Goal: Task Accomplishment & Management: Use online tool/utility

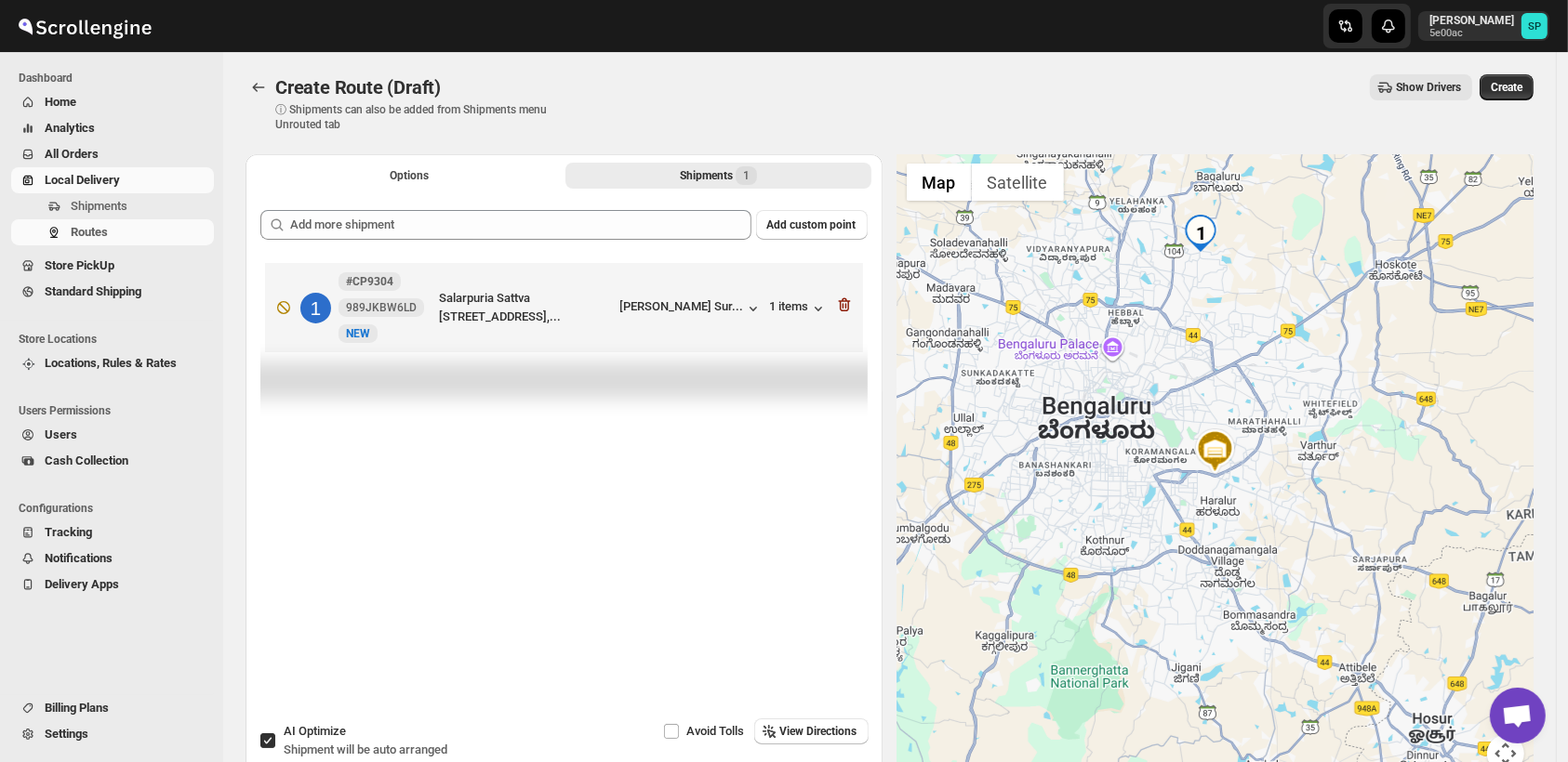
click at [84, 206] on span "Shipments" at bounding box center [98, 205] width 57 height 14
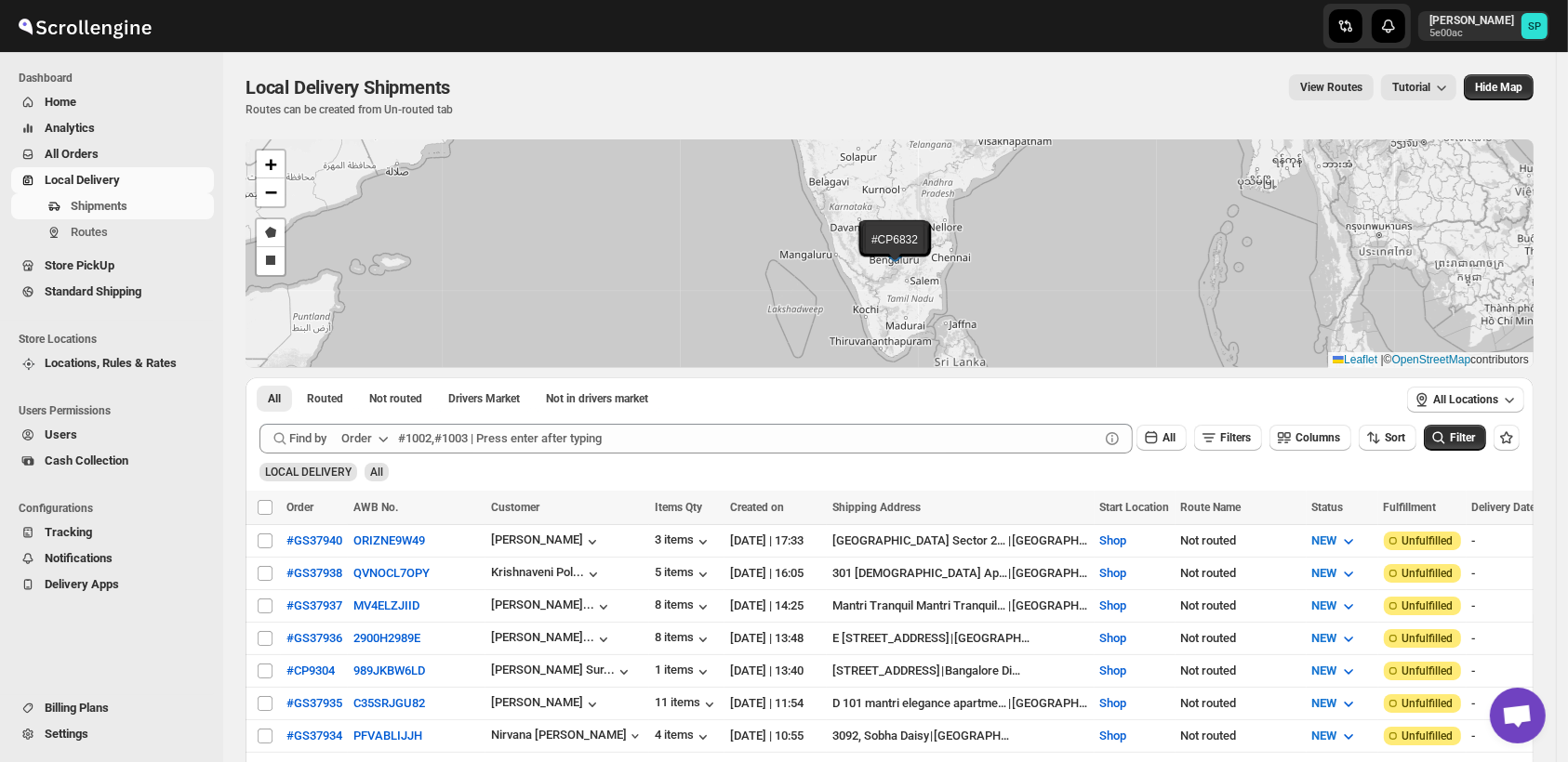
click at [379, 440] on icon "button" at bounding box center [383, 438] width 18 height 18
click at [374, 543] on div "Order Tag" at bounding box center [350, 544] width 51 height 18
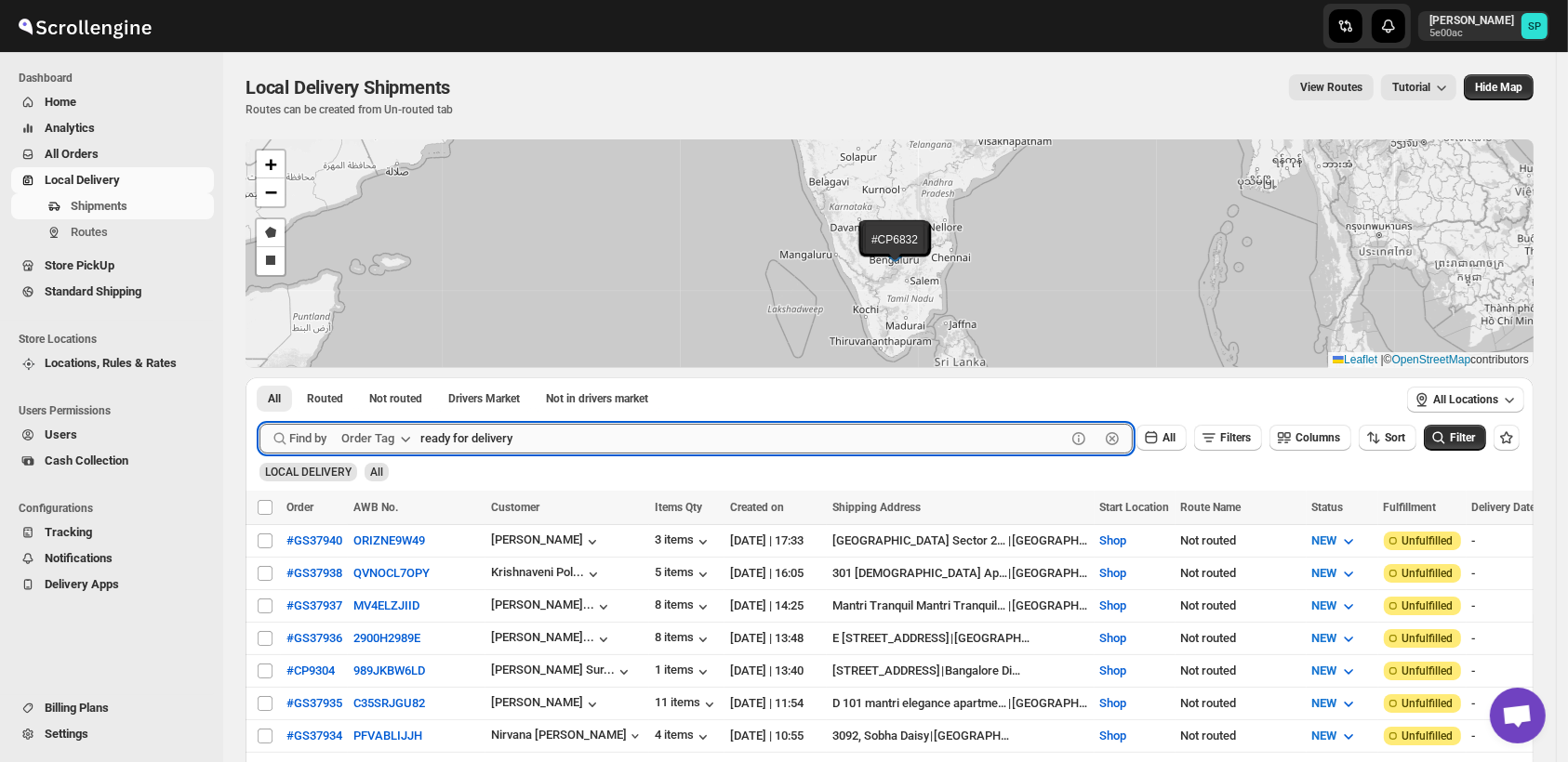
type input "ready for delivery"
click at [260, 377] on button "Submit" at bounding box center [286, 387] width 53 height 19
click at [1251, 435] on span "Filters" at bounding box center [1236, 437] width 31 height 13
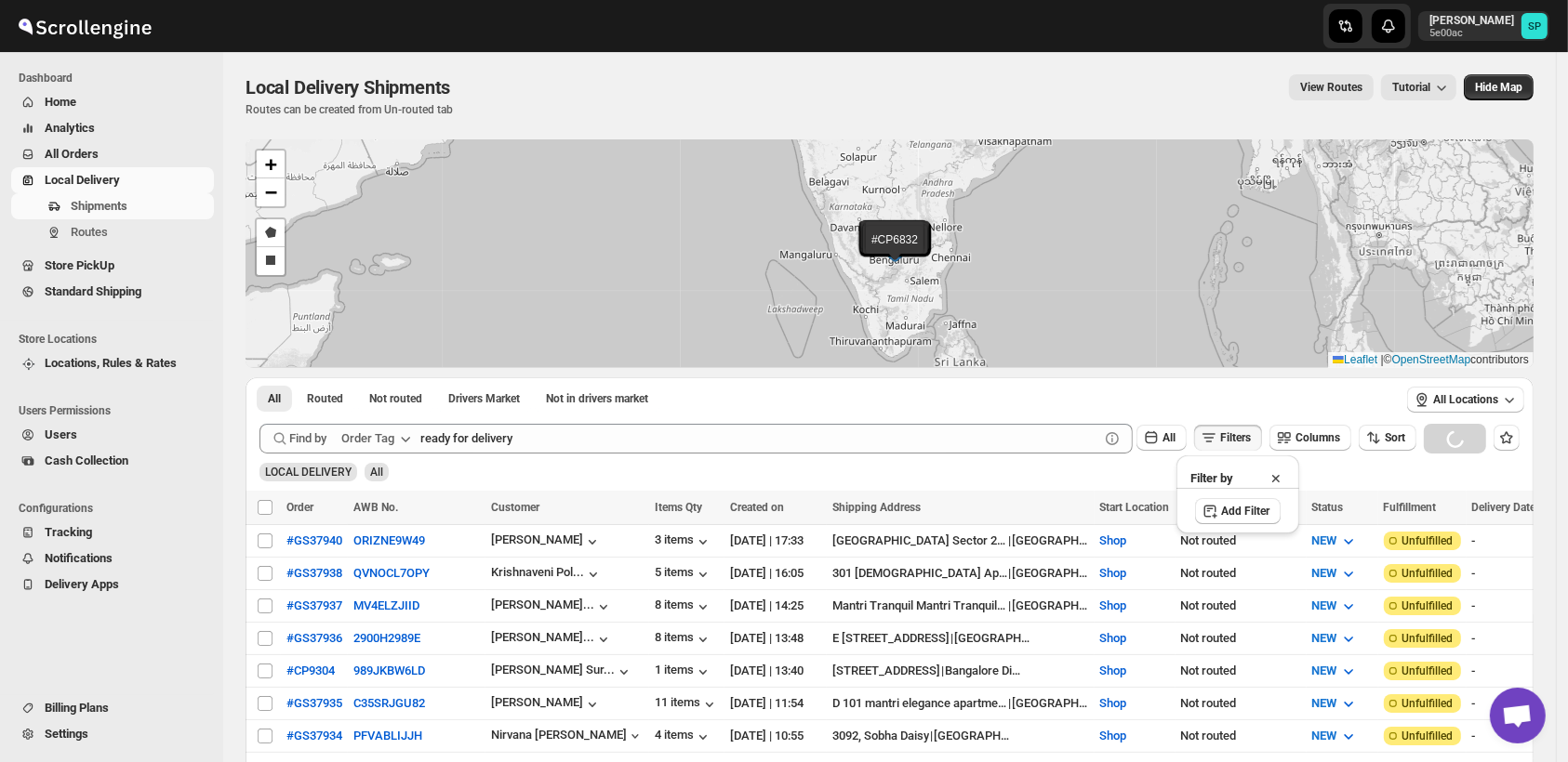
click at [1225, 527] on div "Add Filter" at bounding box center [1237, 511] width 123 height 47
click at [1227, 517] on span "Add Filter" at bounding box center [1246, 510] width 48 height 14
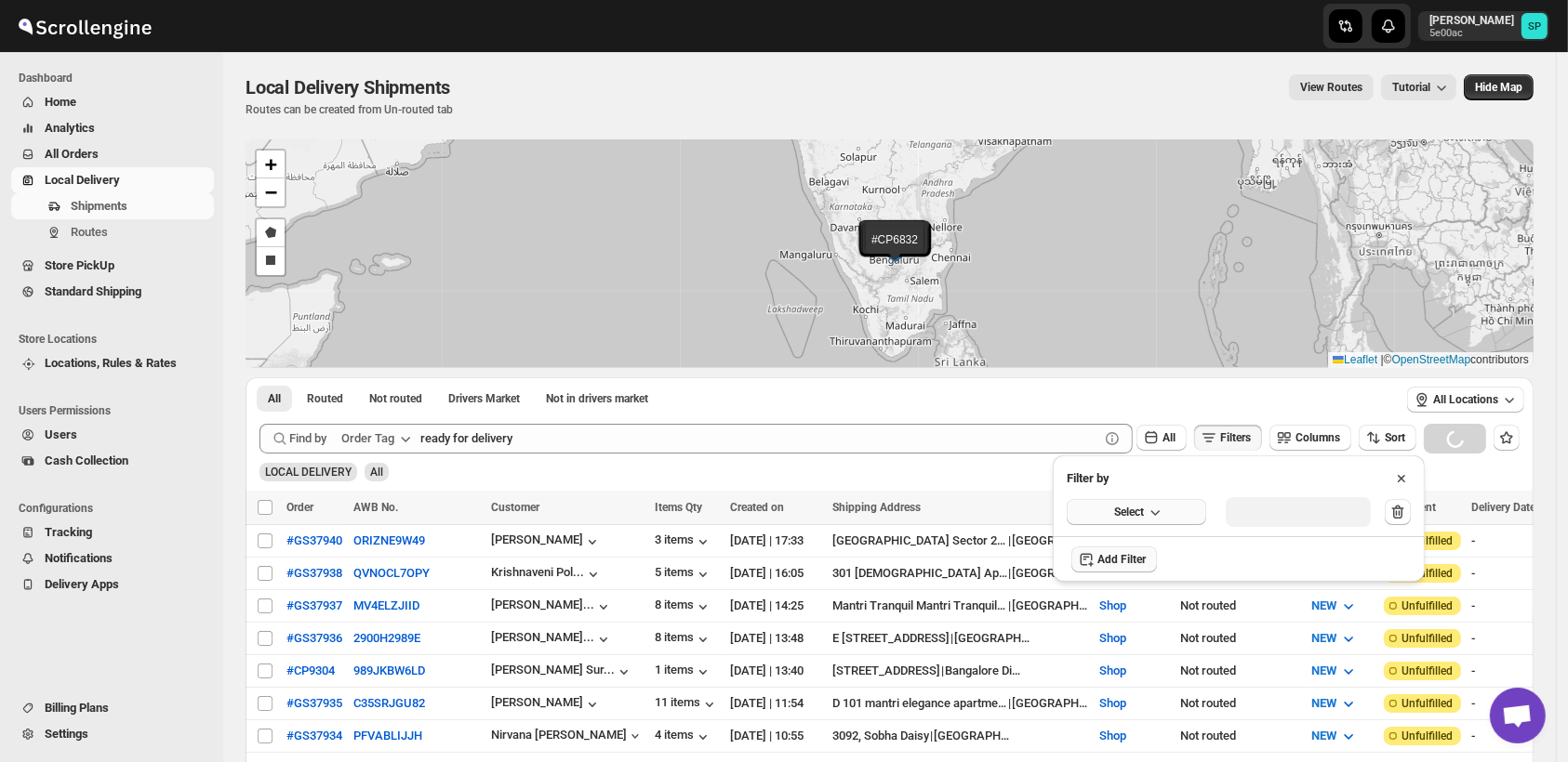
click at [1122, 518] on span "Select" at bounding box center [1129, 511] width 30 height 14
click at [1139, 694] on button "Fulfillment Status" at bounding box center [1136, 684] width 128 height 30
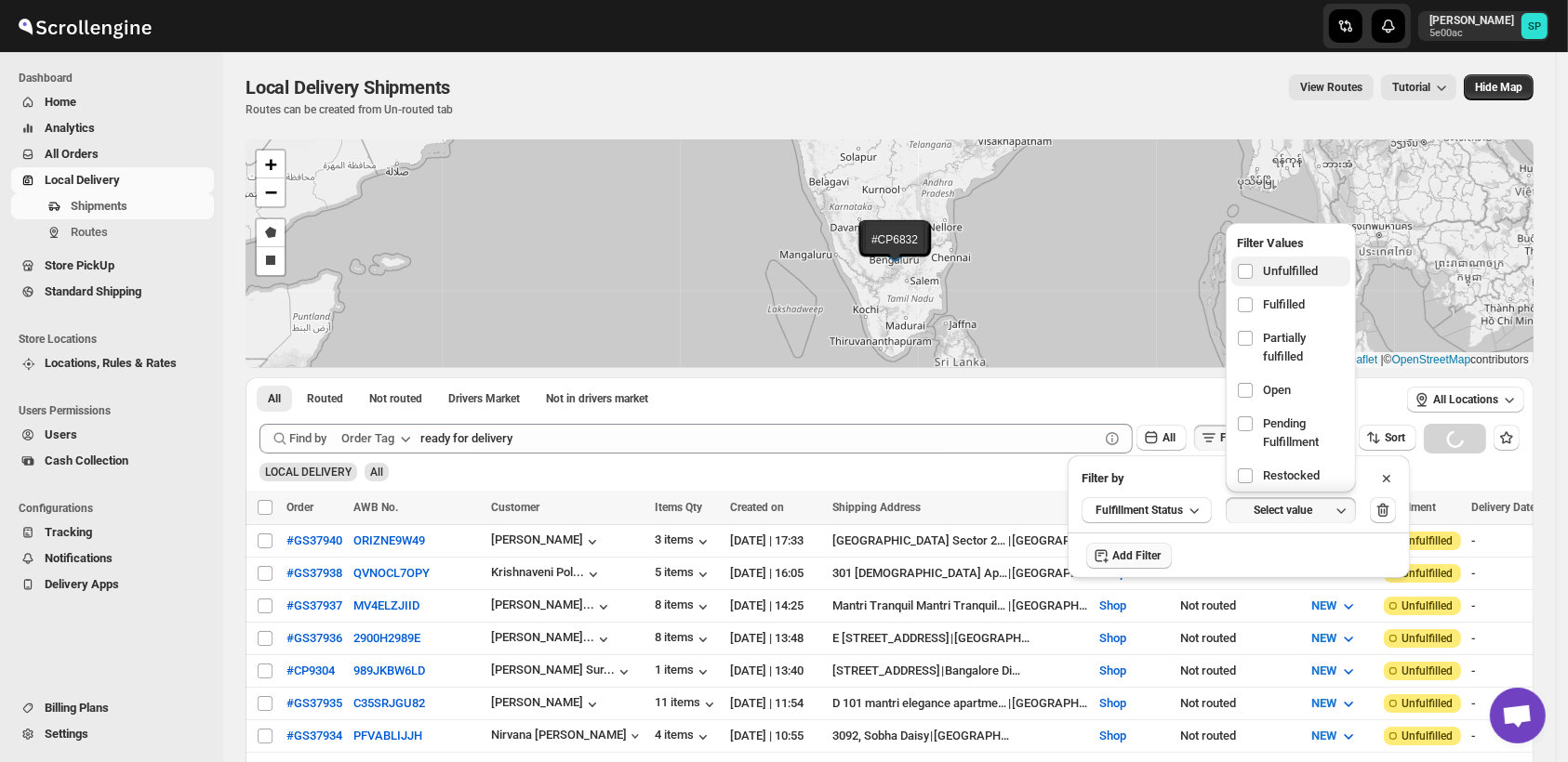
click at [1273, 257] on label "Unfulfilled" at bounding box center [1290, 271] width 119 height 30
click at [1252, 264] on input "checkbox" at bounding box center [1245, 271] width 14 height 14
checkbox input "true"
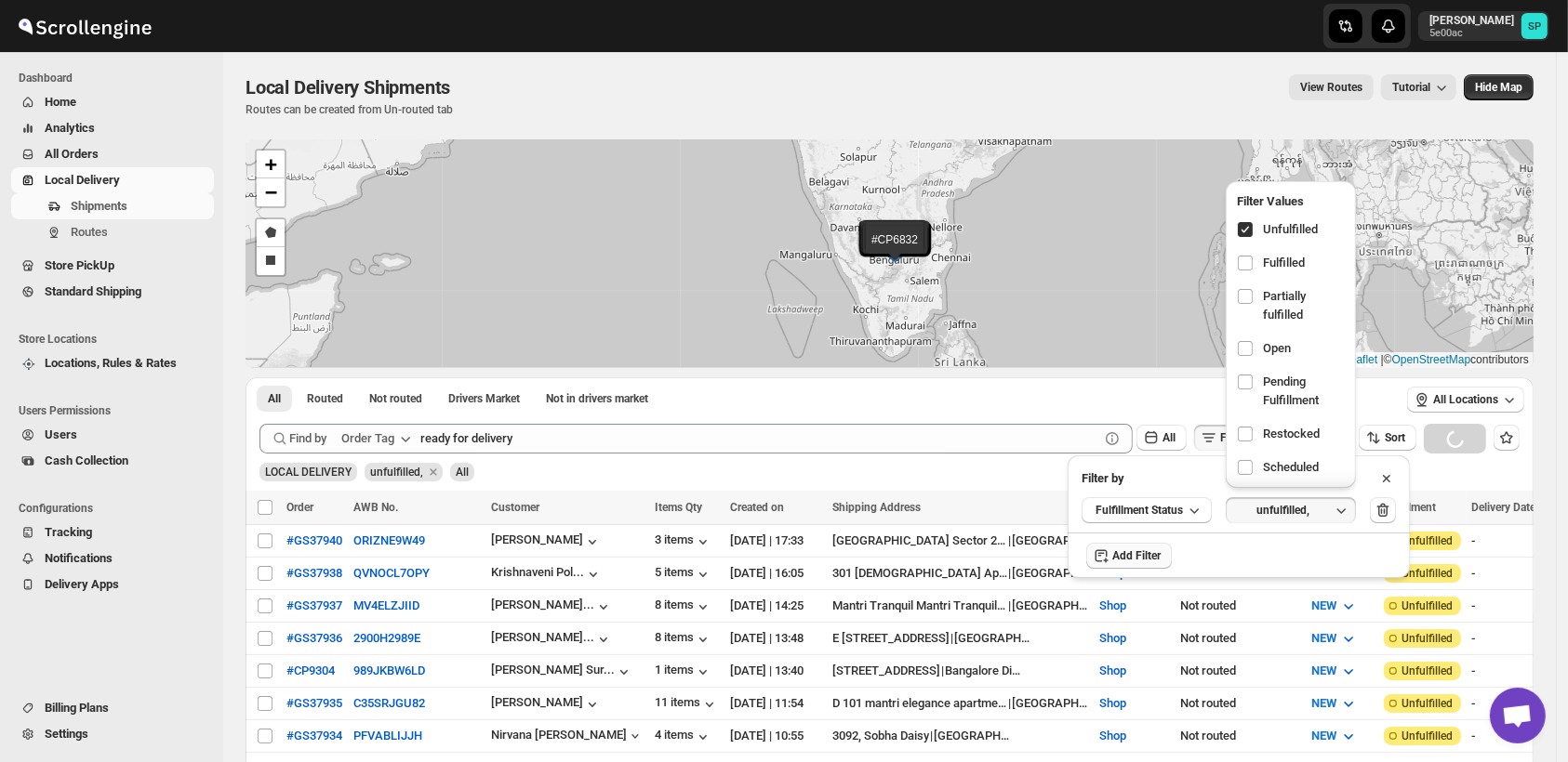
click at [1463, 441] on div "Loading shipments…" at bounding box center [889, 466] width 1288 height 50
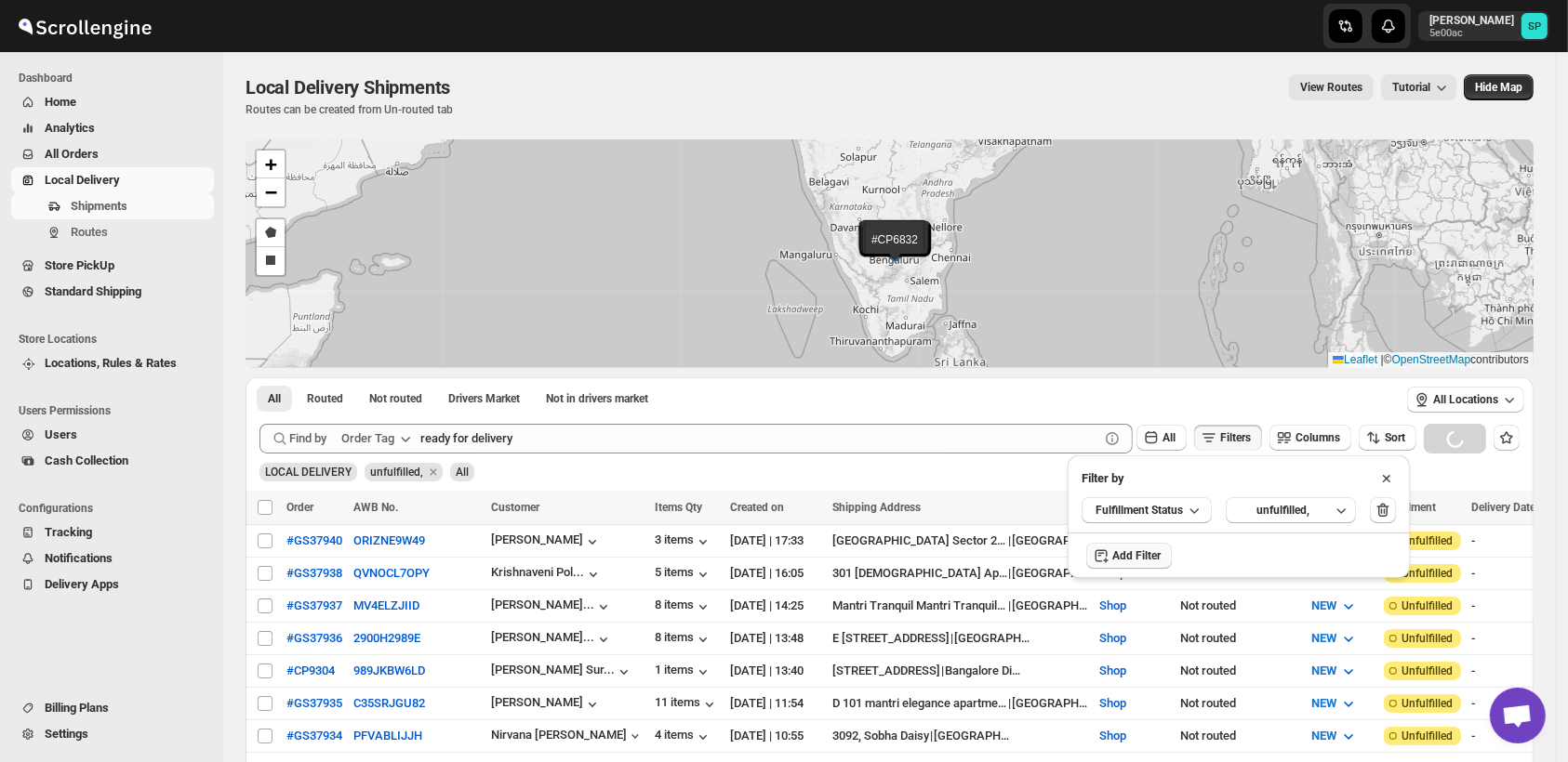
click at [1465, 441] on div "Loading shipments…" at bounding box center [889, 466] width 1288 height 50
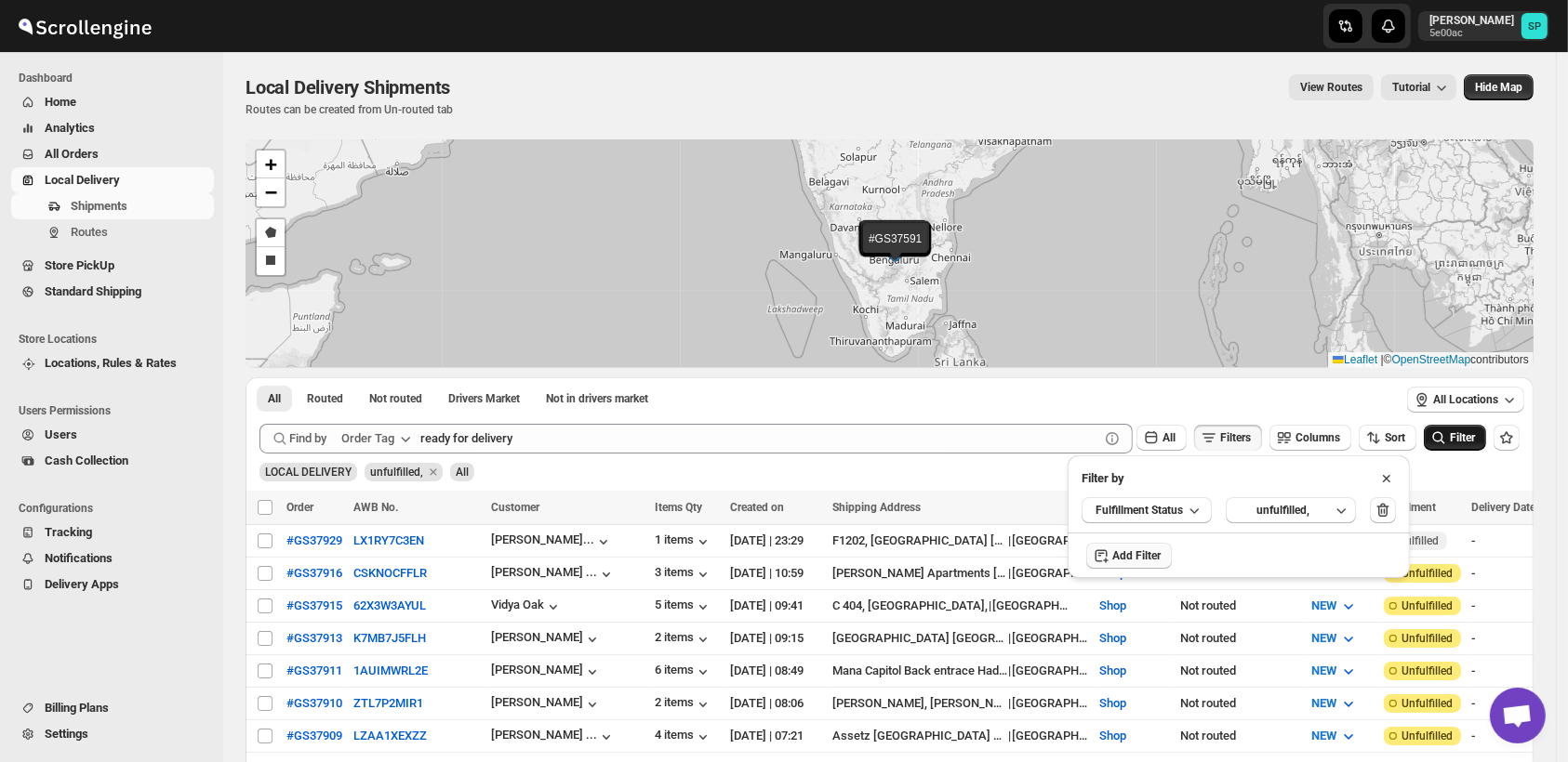
click at [1473, 441] on span "Filter" at bounding box center [1463, 437] width 25 height 13
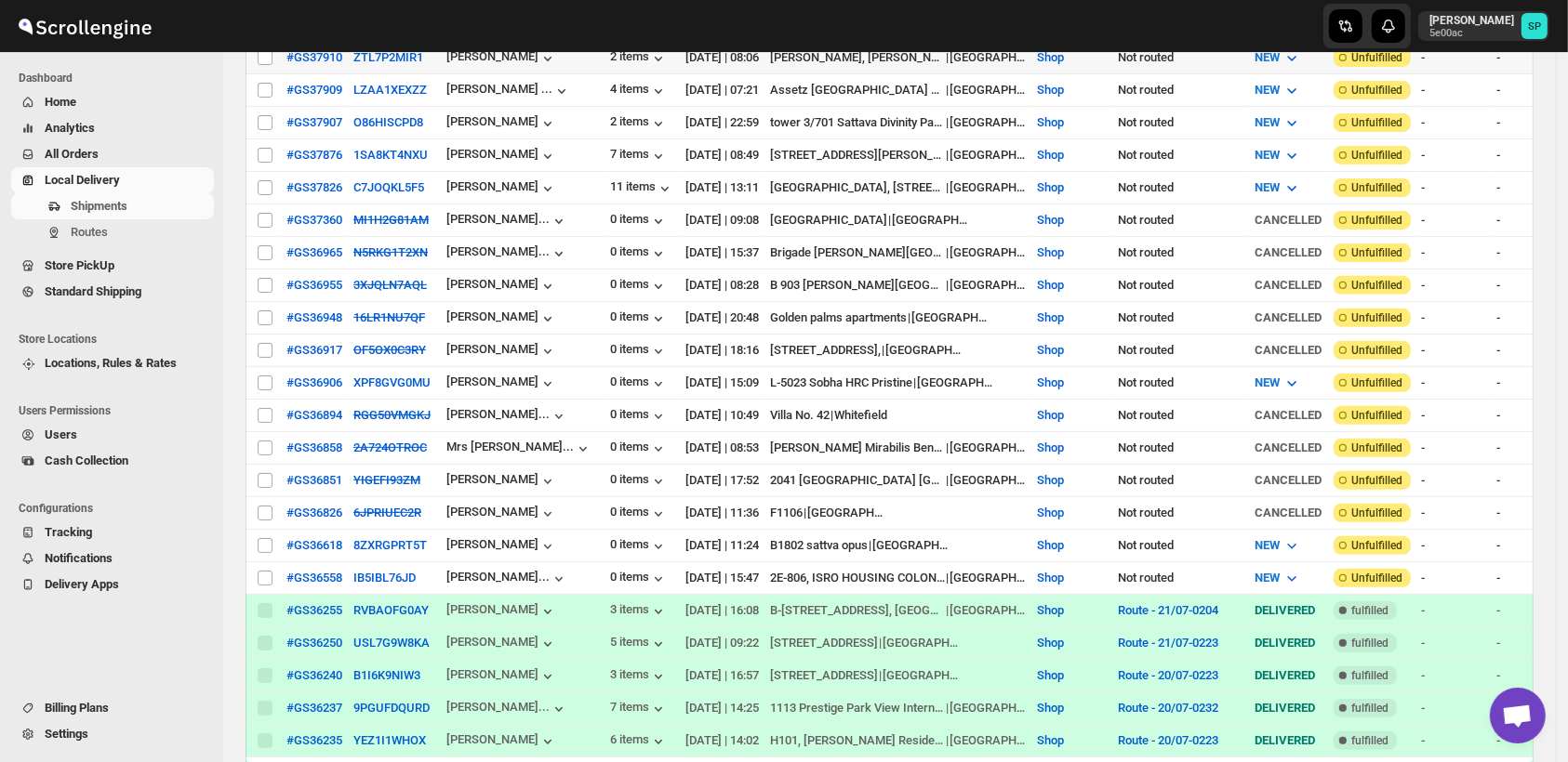
scroll to position [310, 0]
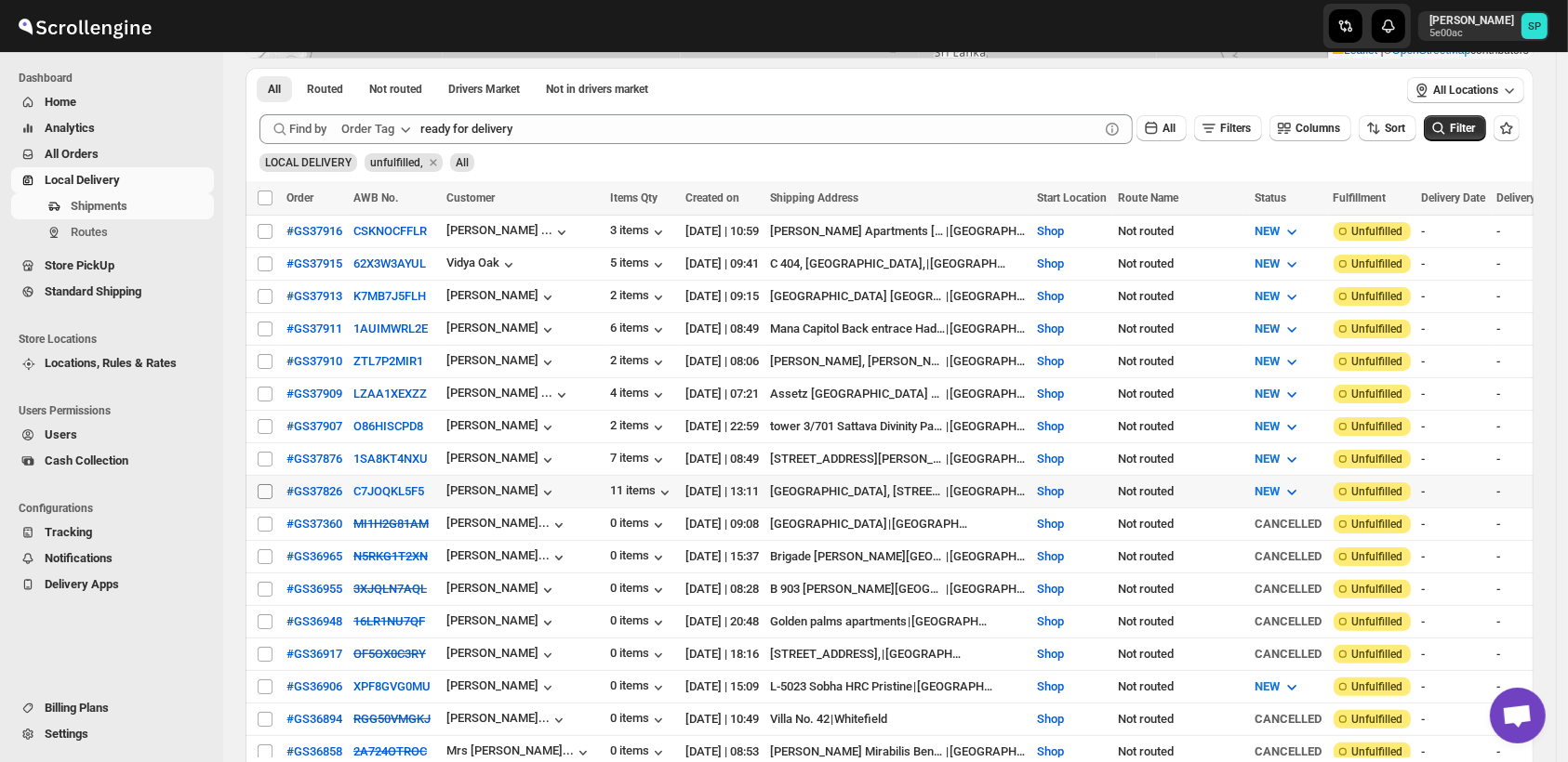
click at [261, 484] on input "Select shipment" at bounding box center [264, 491] width 14 height 14
checkbox input "true"
click at [261, 451] on input "Select shipment" at bounding box center [264, 458] width 14 height 14
checkbox input "true"
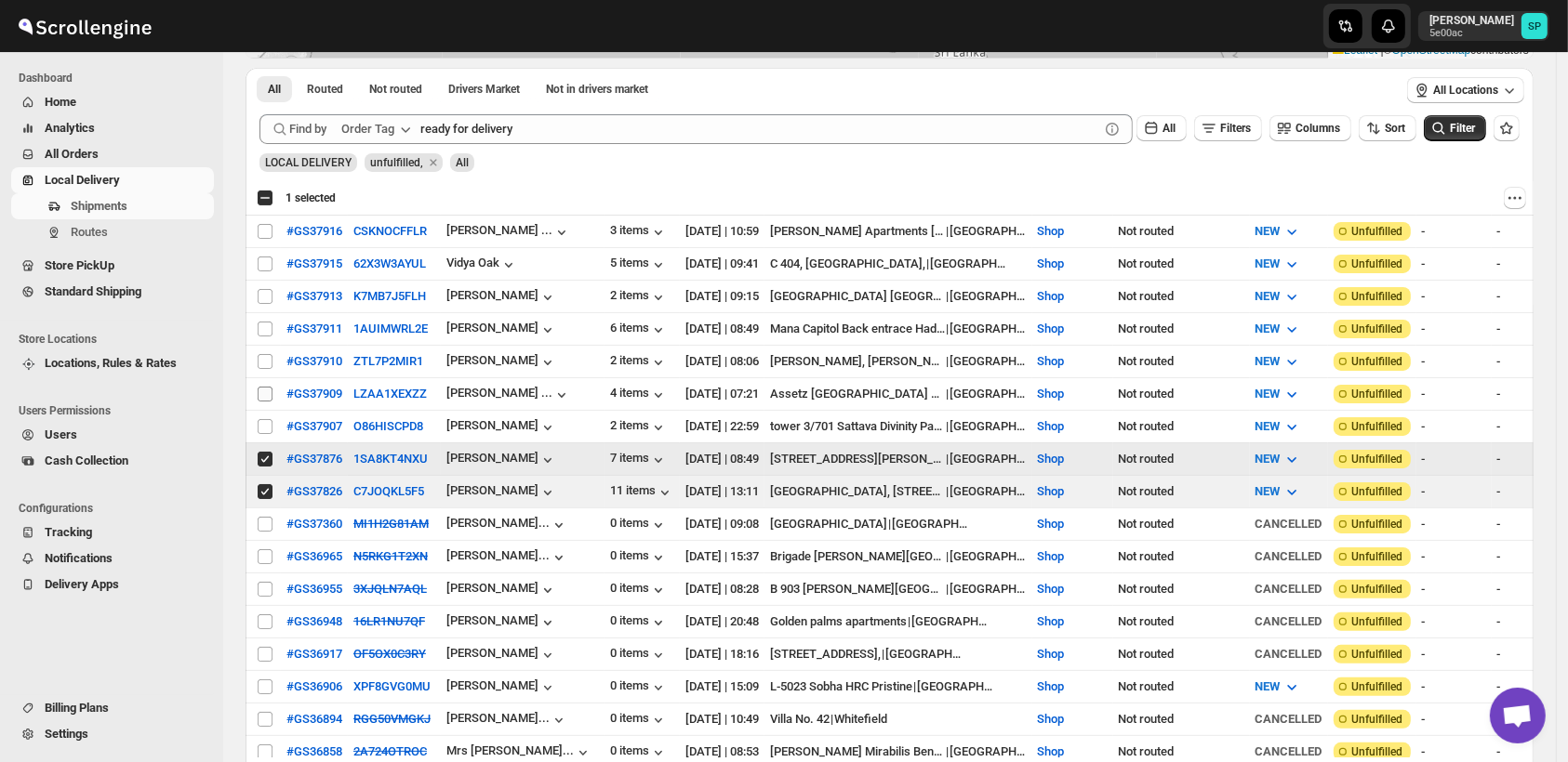
click at [263, 420] on input "Select shipment" at bounding box center [264, 426] width 14 height 14
checkbox input "true"
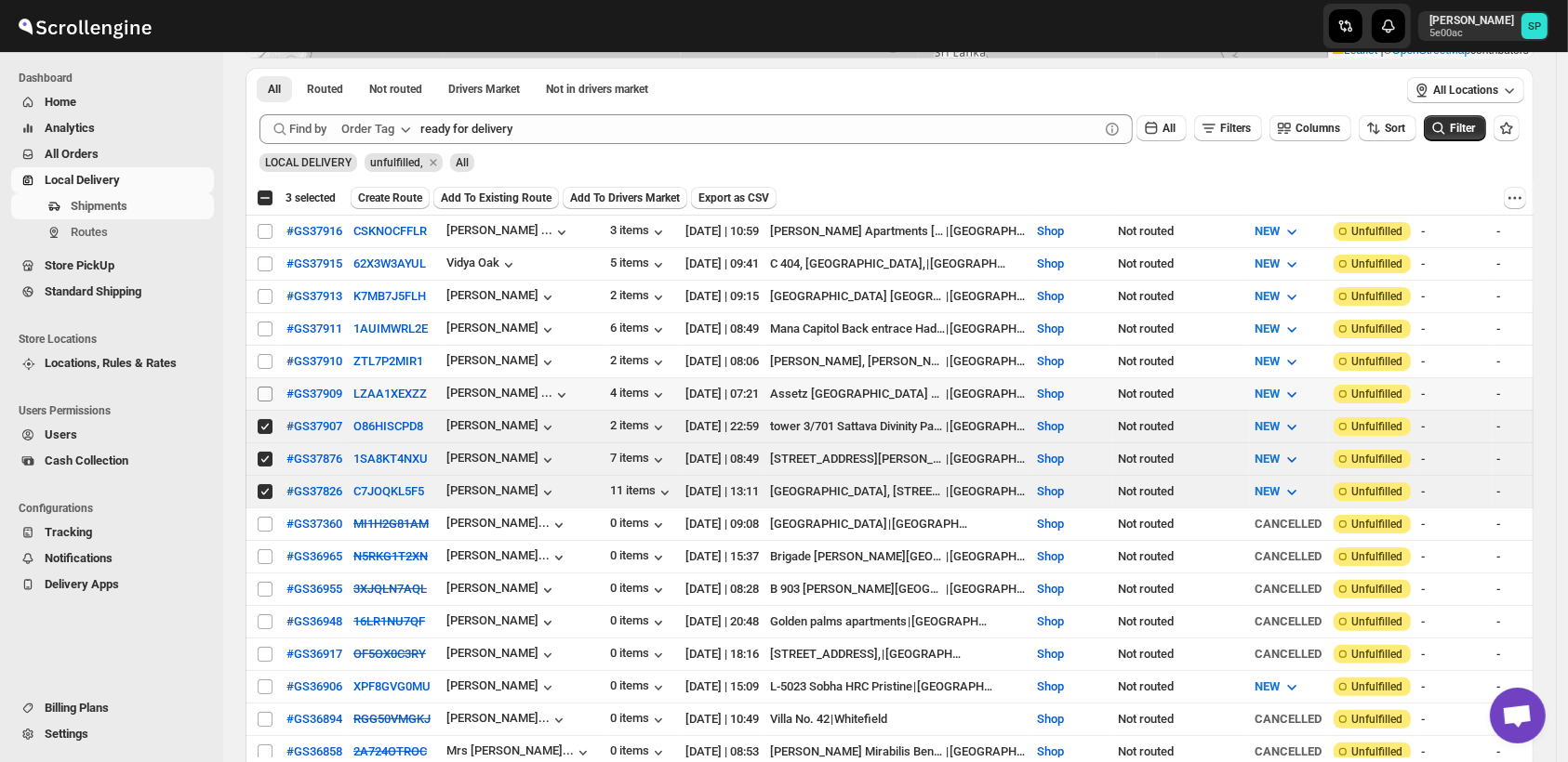
click at [263, 389] on input "Select shipment" at bounding box center [264, 394] width 14 height 14
checkbox input "true"
click at [270, 354] on input "Select shipment" at bounding box center [264, 361] width 14 height 14
checkbox input "true"
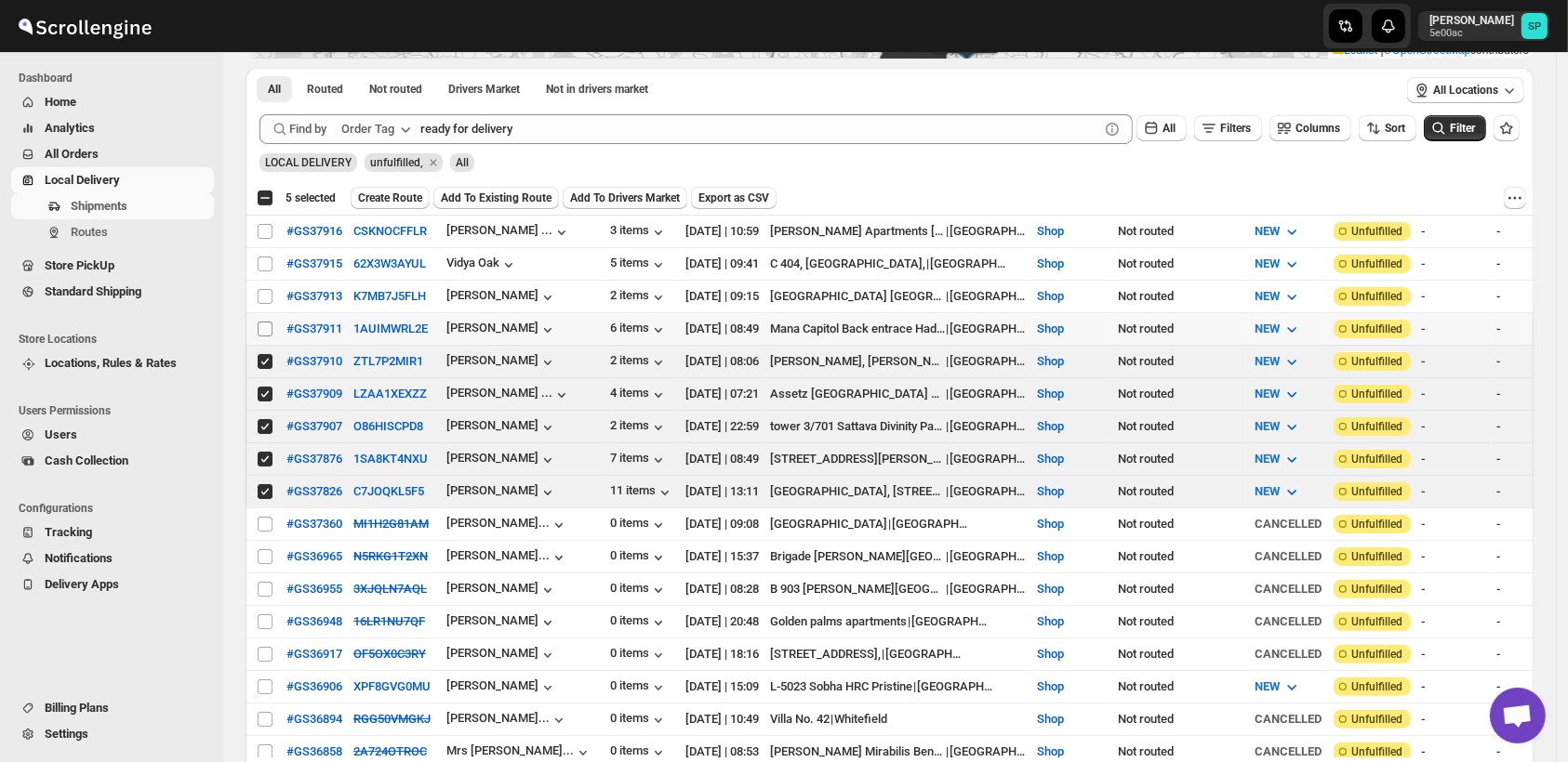
click at [268, 330] on input "Select shipment" at bounding box center [264, 329] width 14 height 14
checkbox input "true"
click at [266, 296] on input "Select shipment" at bounding box center [264, 296] width 14 height 14
checkbox input "true"
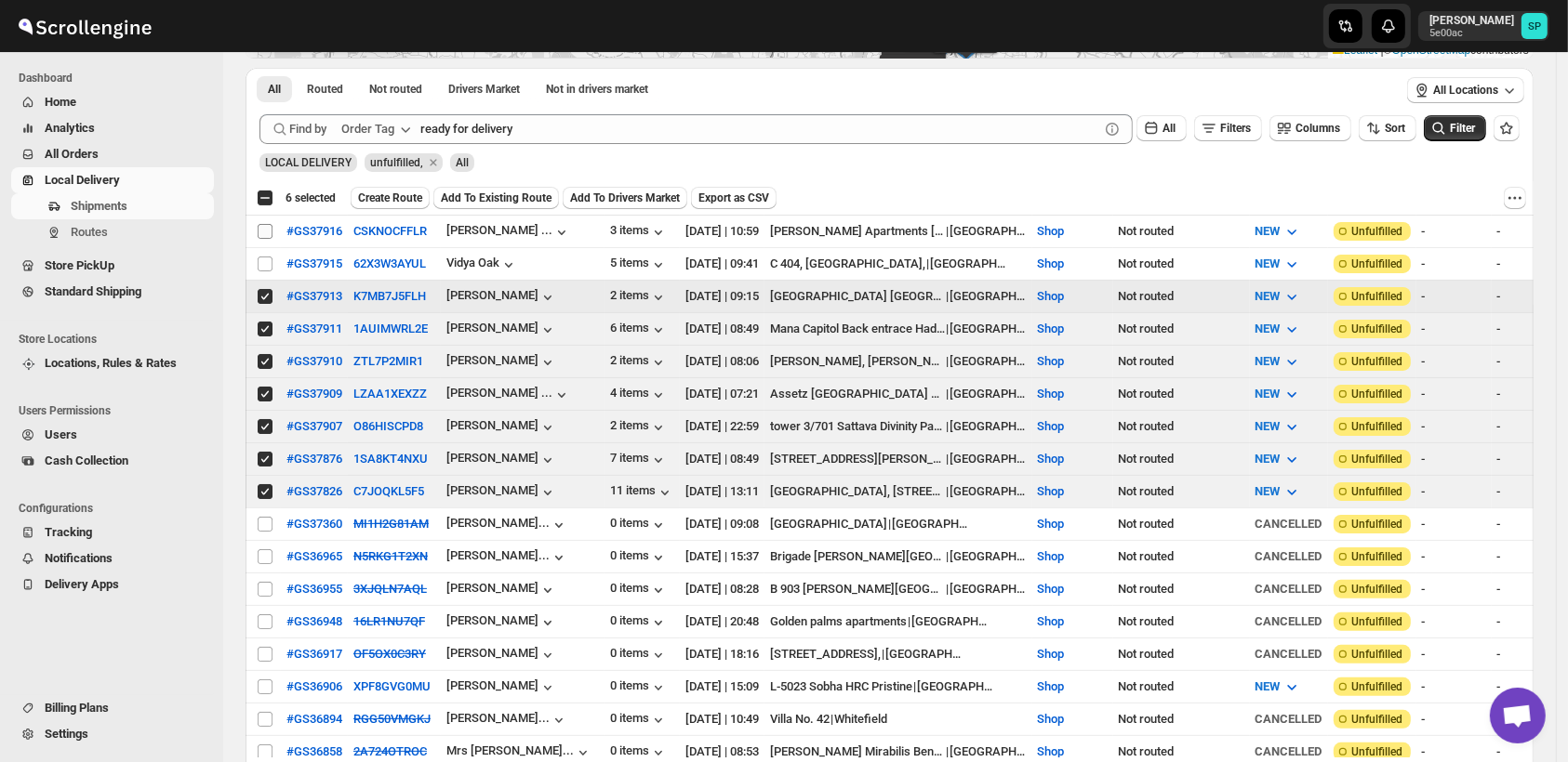
click at [268, 259] on input "Select shipment" at bounding box center [264, 263] width 14 height 14
checkbox input "true"
click at [266, 224] on input "Select shipment" at bounding box center [264, 231] width 14 height 14
checkbox input "true"
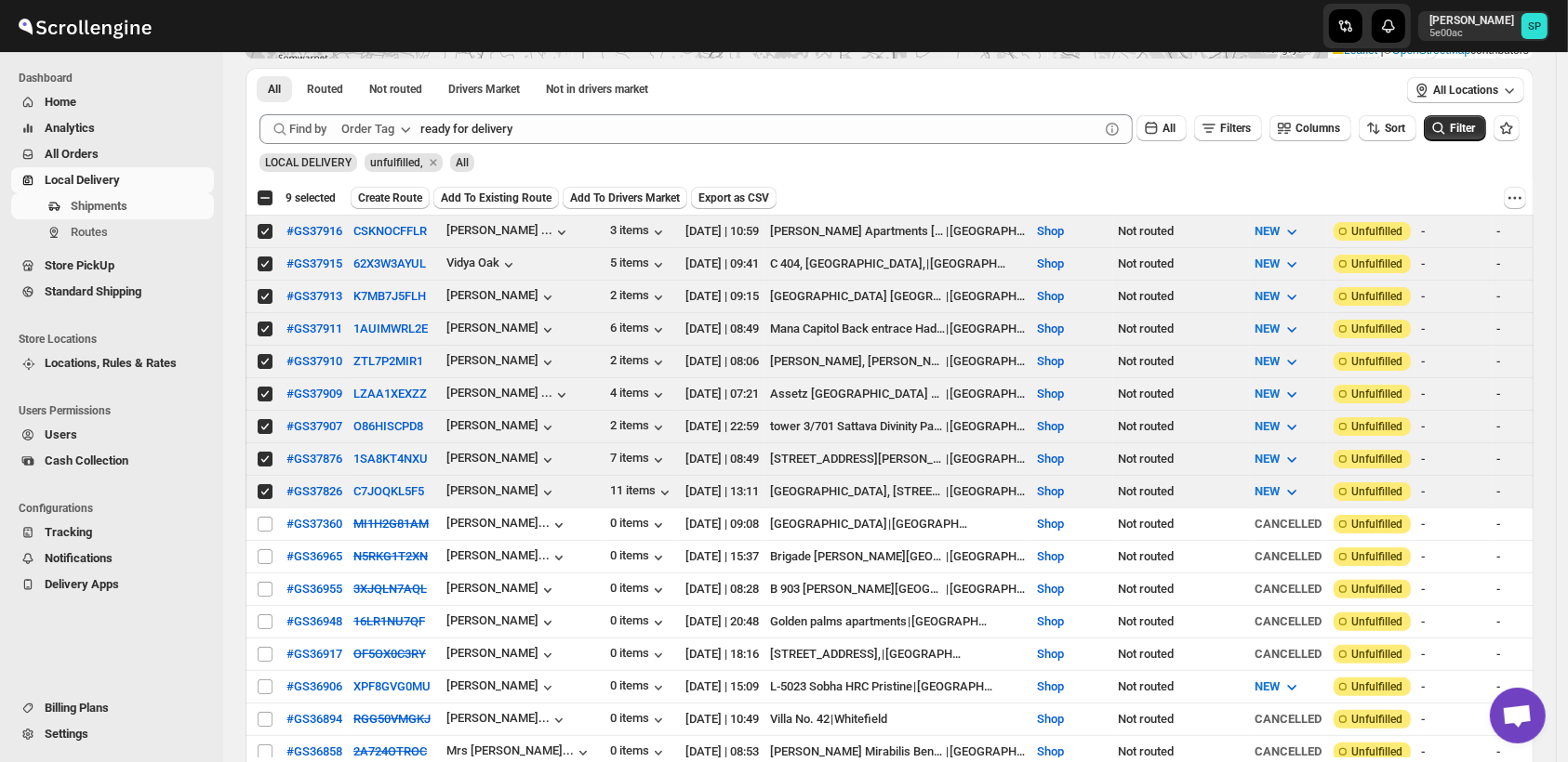
scroll to position [0, 0]
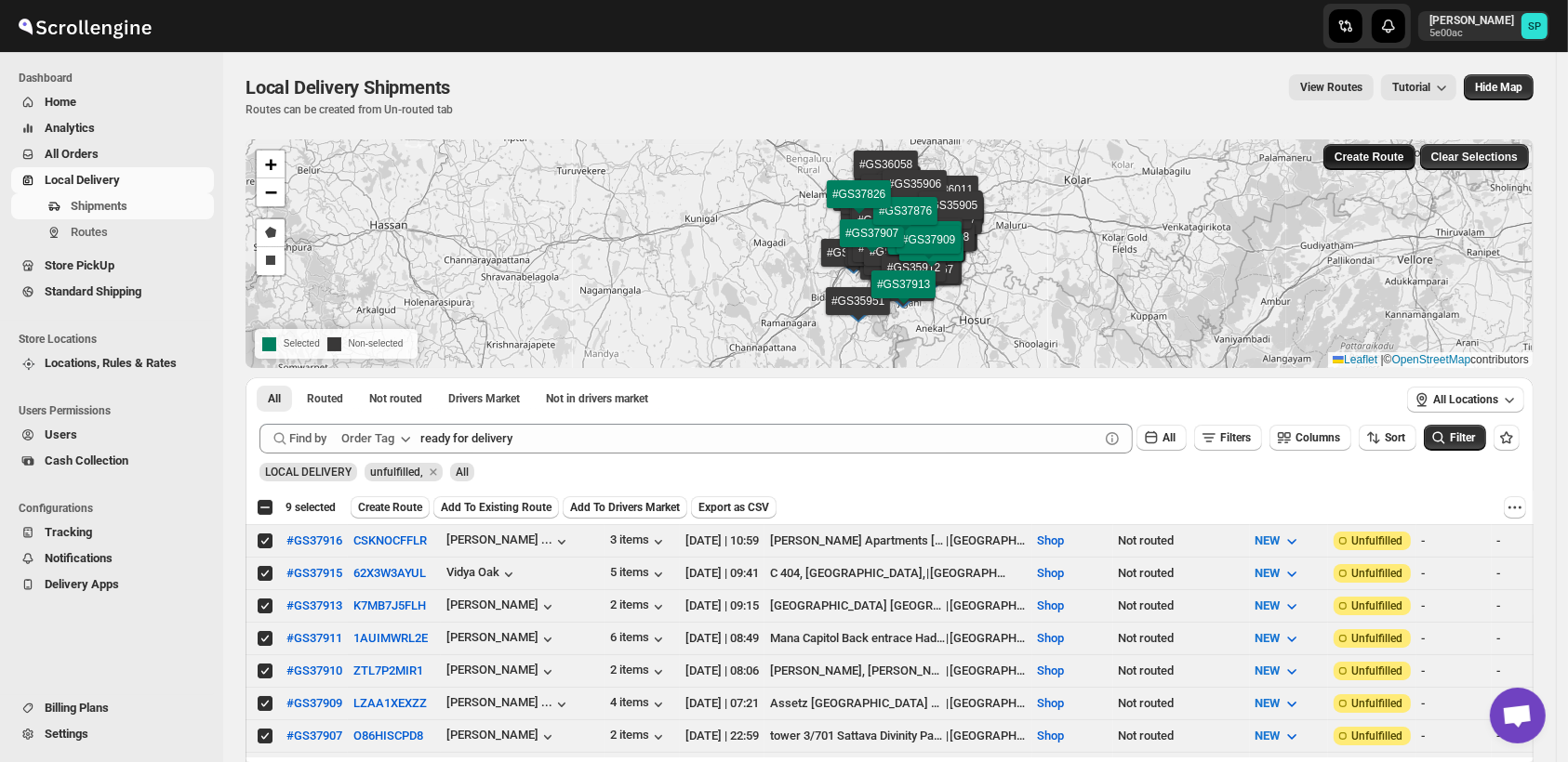
click at [1391, 156] on span "Create Route" at bounding box center [1369, 156] width 69 height 14
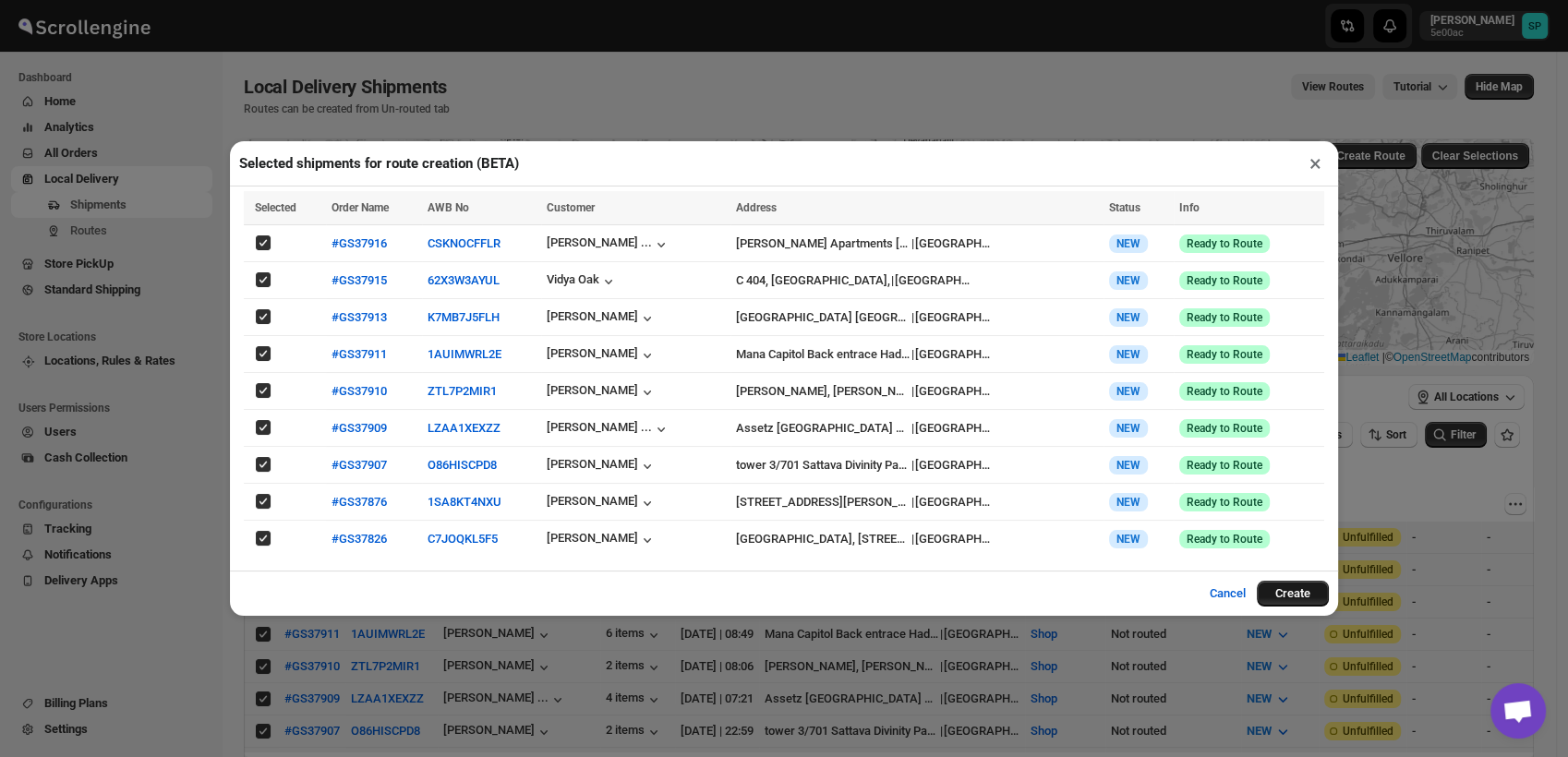
click at [1300, 588] on button "Create" at bounding box center [1292, 593] width 72 height 26
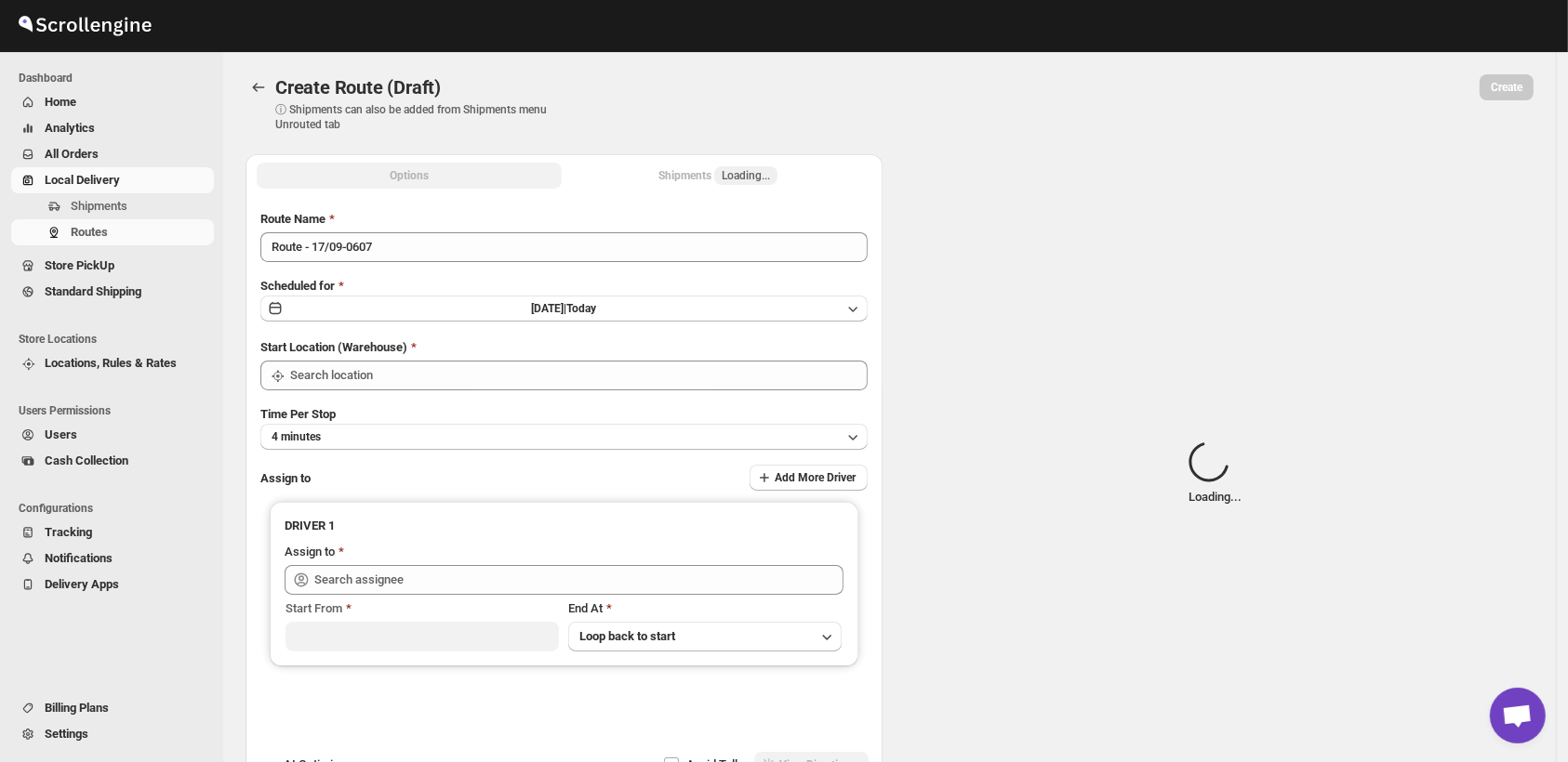
type input "Route - 17/09-0607"
type input "Shop"
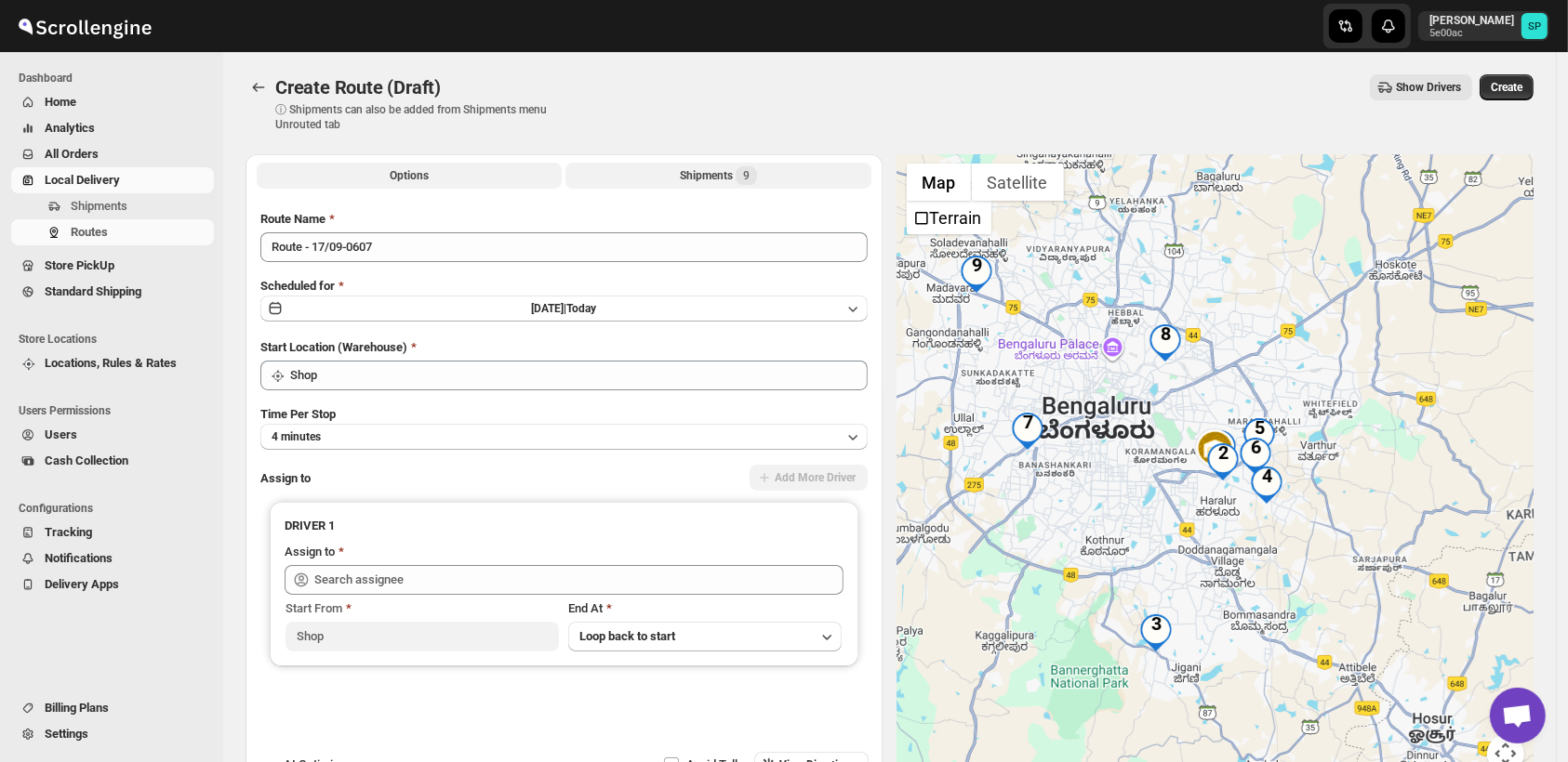
click at [720, 165] on button "Shipments 9" at bounding box center [718, 176] width 305 height 26
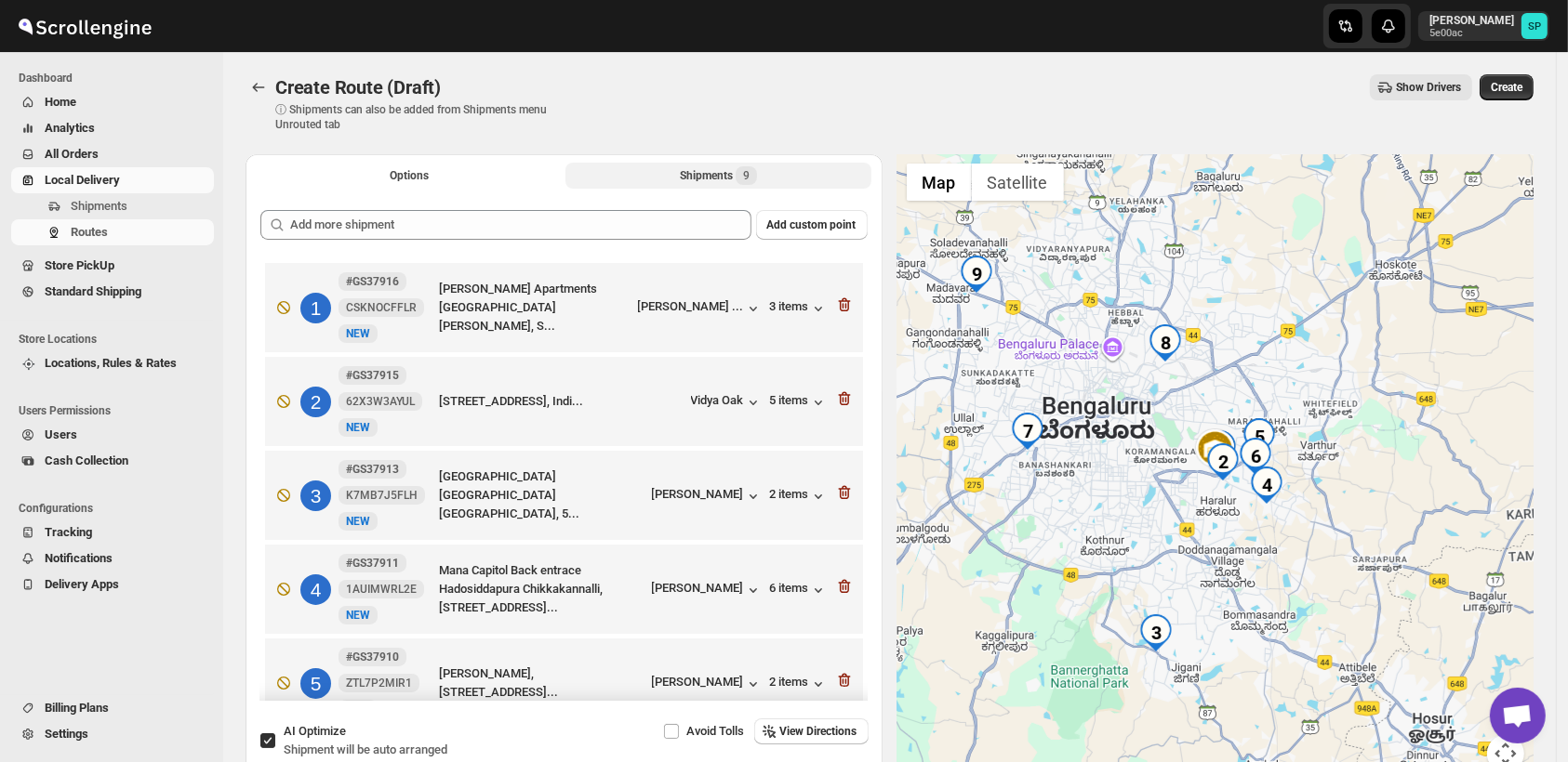
click at [565, 163] on button "Shipments 9" at bounding box center [718, 176] width 305 height 26
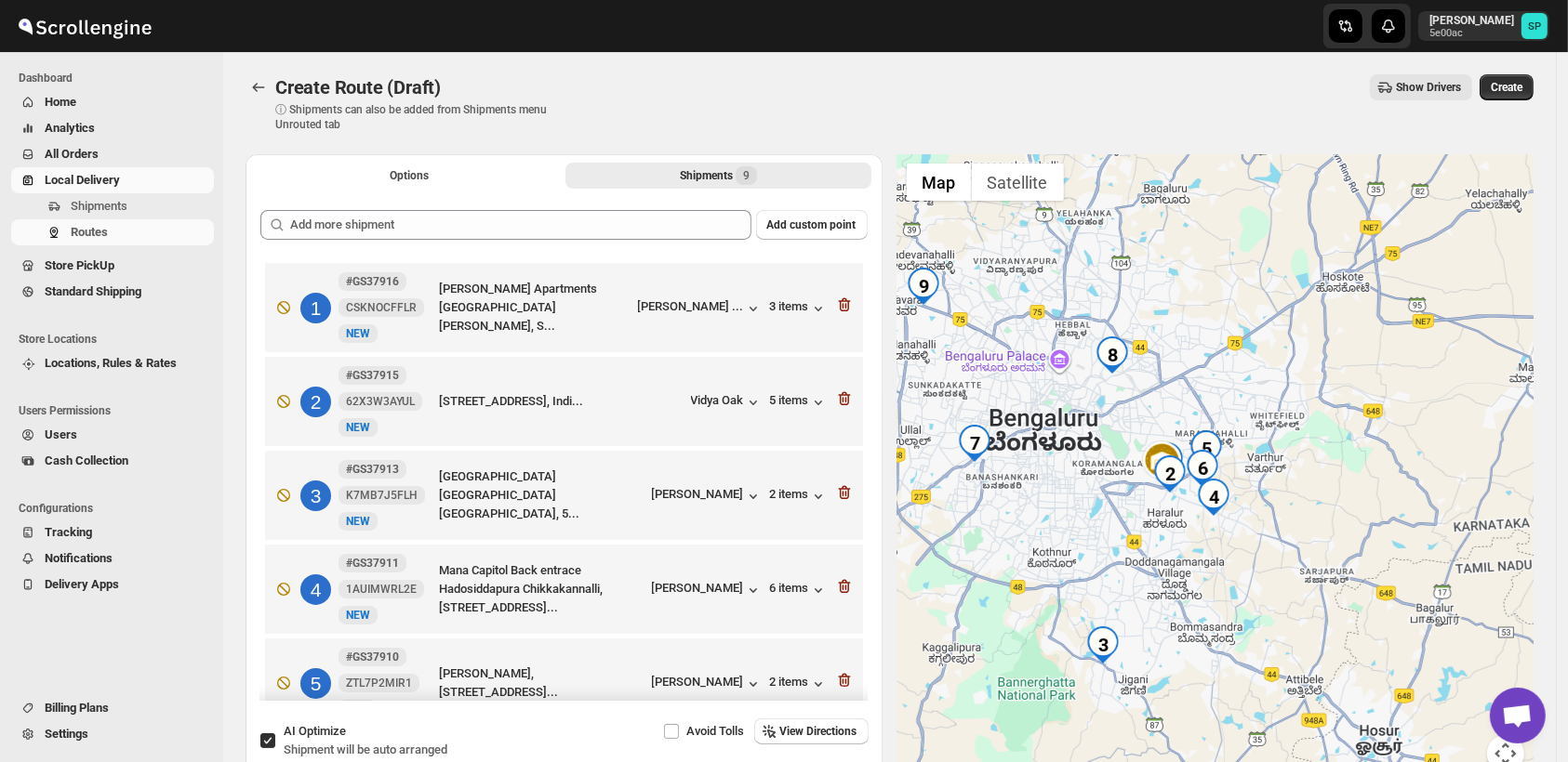
click at [1228, 607] on div at bounding box center [1216, 475] width 637 height 640
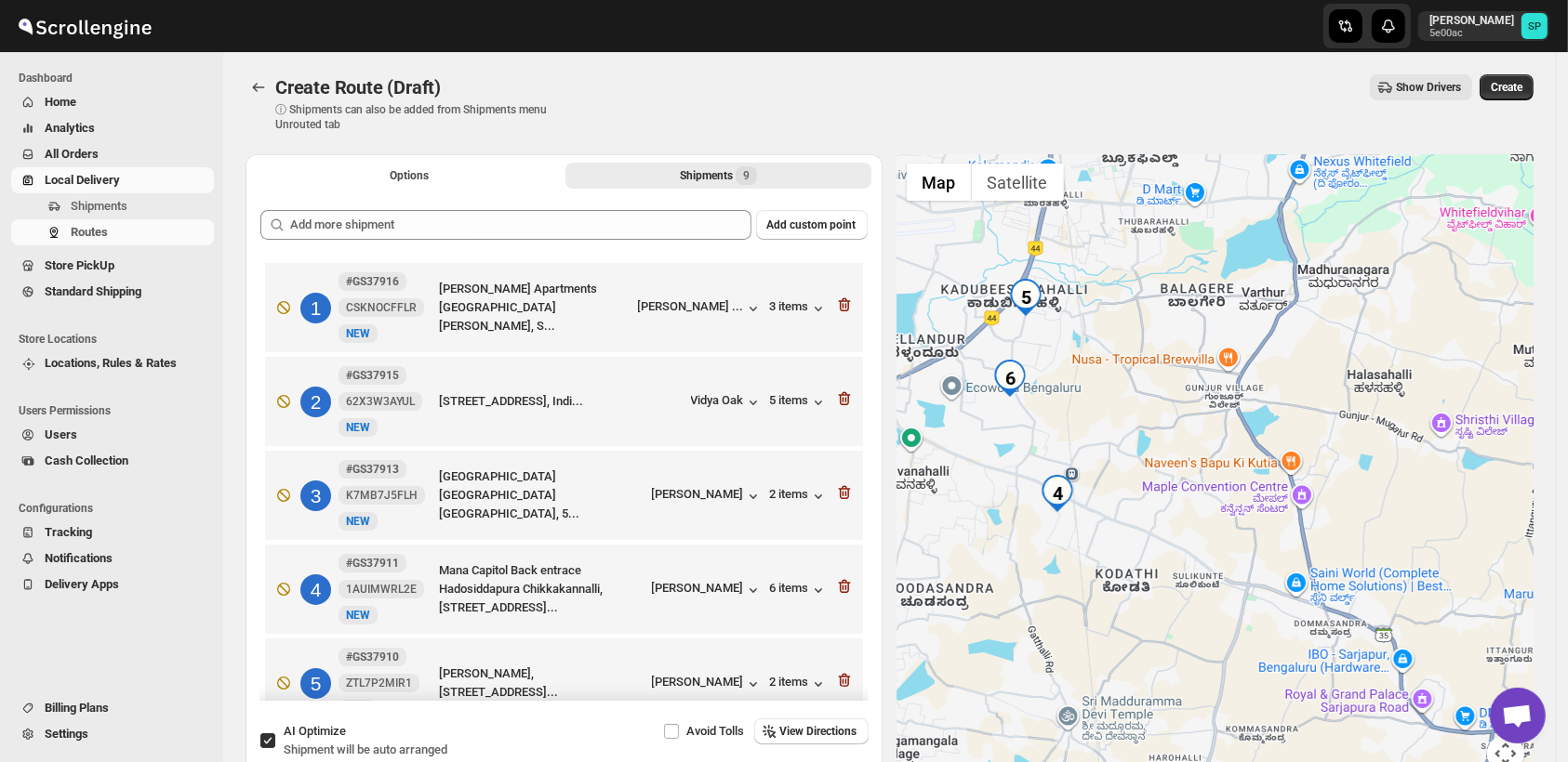
drag, startPoint x: 1161, startPoint y: 490, endPoint x: 1251, endPoint y: 509, distance: 92.0
click at [1423, 509] on div at bounding box center [1216, 475] width 637 height 640
drag, startPoint x: 1166, startPoint y: 501, endPoint x: 1401, endPoint y: 509, distance: 235.1
click at [1401, 509] on div at bounding box center [1216, 475] width 637 height 640
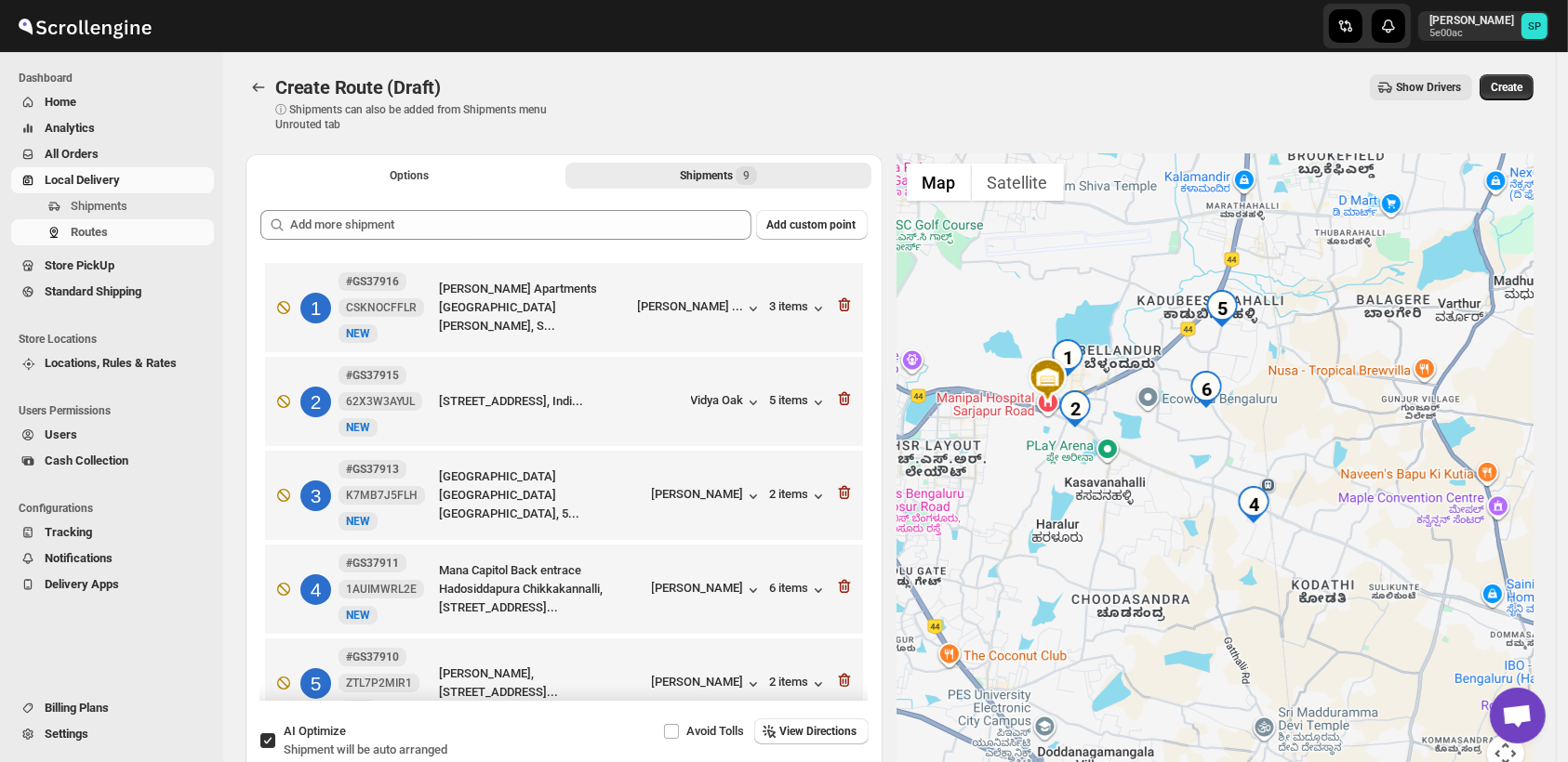
drag, startPoint x: 1150, startPoint y: 379, endPoint x: 1348, endPoint y: 391, distance: 198.4
click at [1348, 391] on div at bounding box center [1216, 475] width 637 height 640
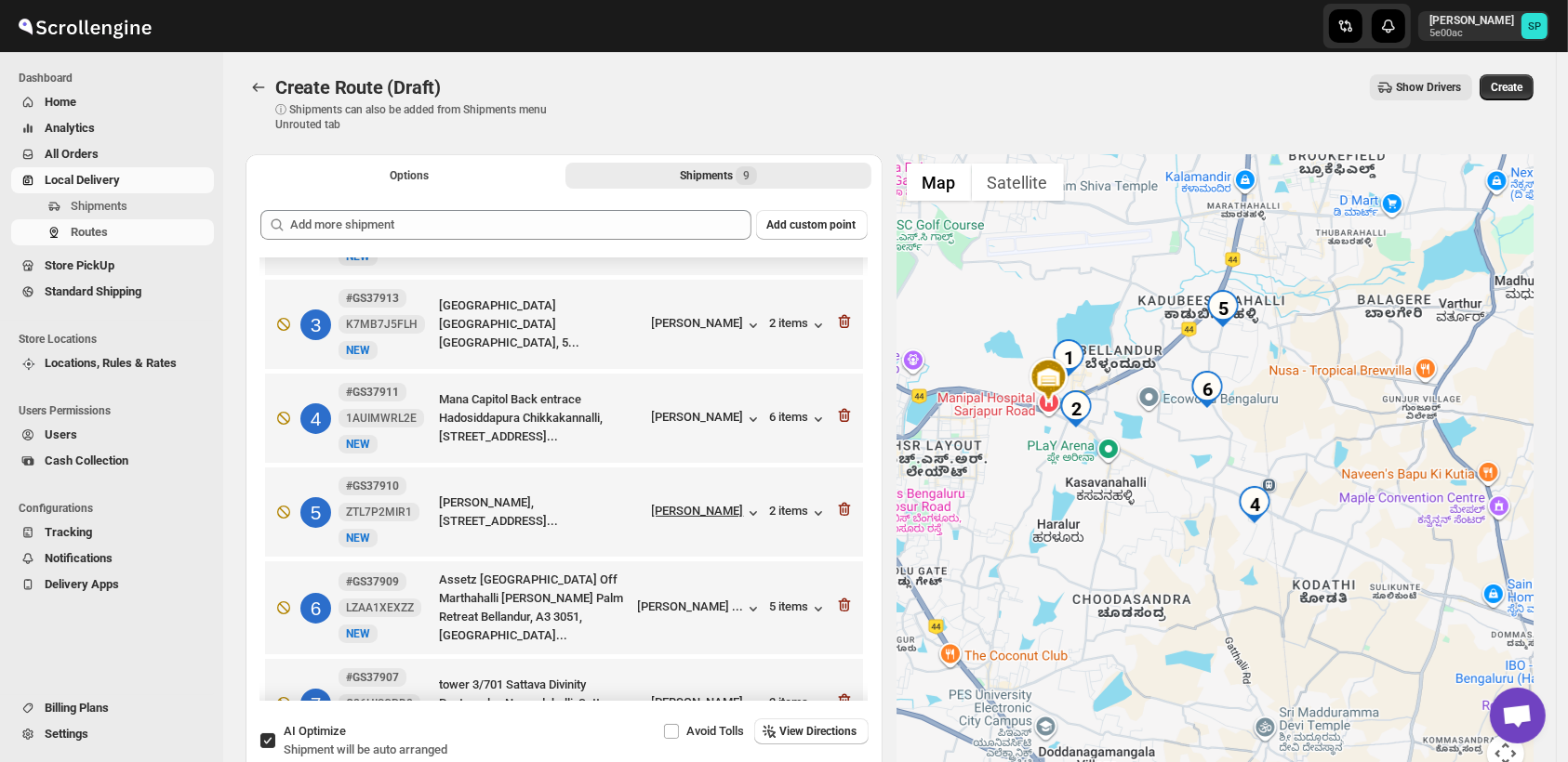
scroll to position [206, 0]
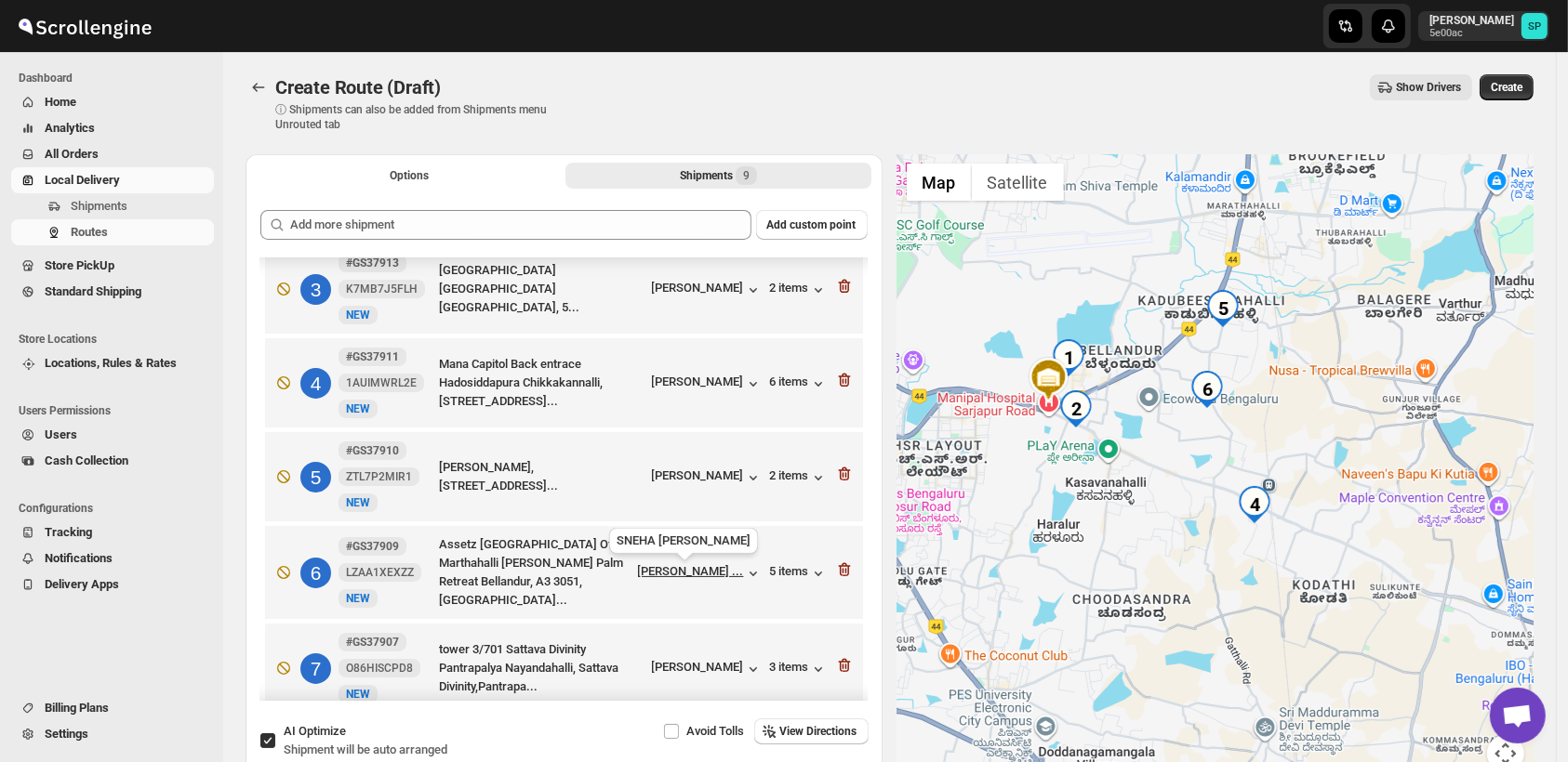
click at [689, 574] on div "[PERSON_NAME] ..." at bounding box center [691, 571] width 106 height 14
click at [733, 483] on div "[PERSON_NAME]" at bounding box center [707, 477] width 111 height 18
click at [797, 483] on div "2 items" at bounding box center [799, 477] width 58 height 18
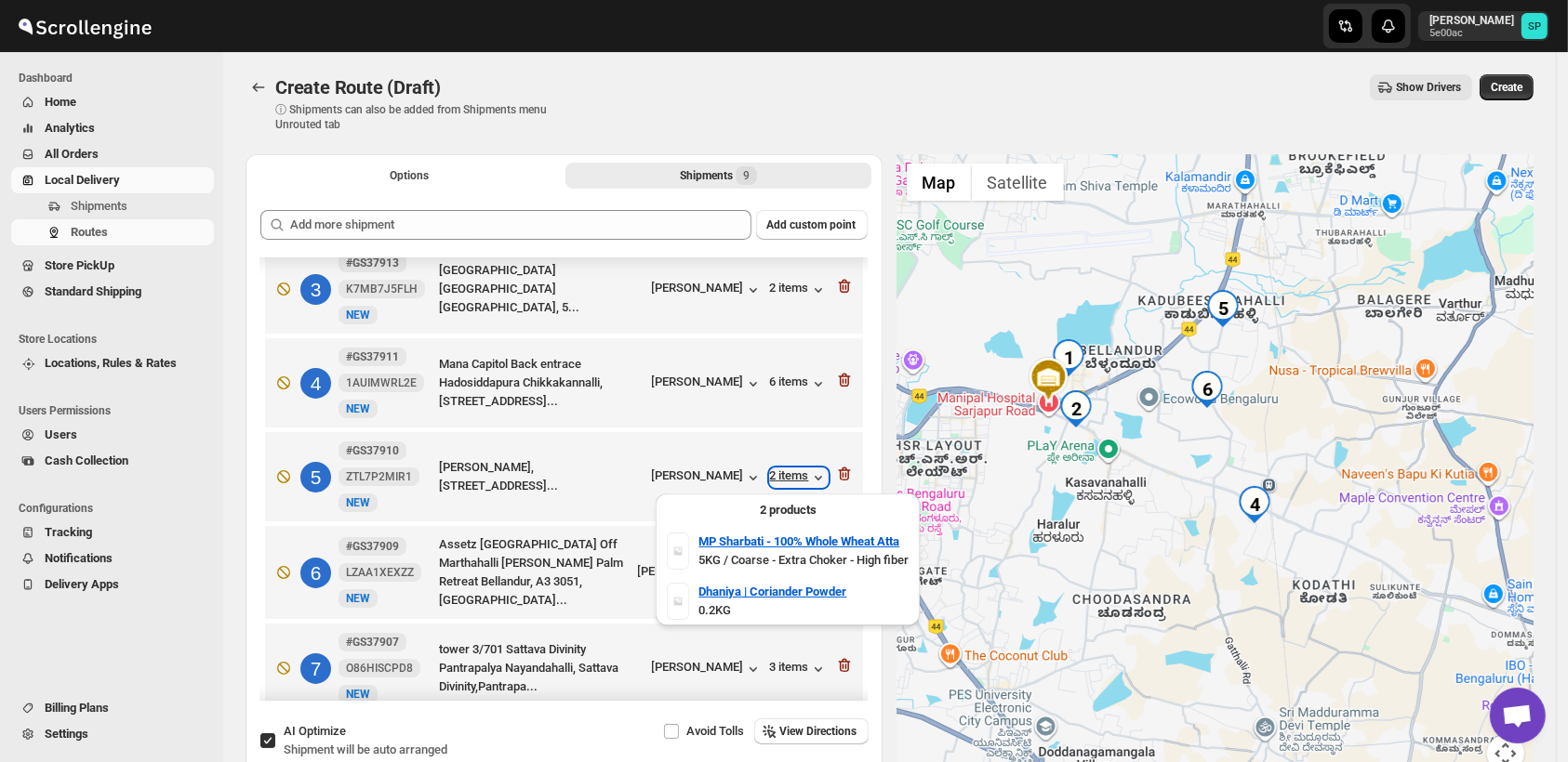
click at [797, 483] on div "2 items" at bounding box center [799, 477] width 58 height 18
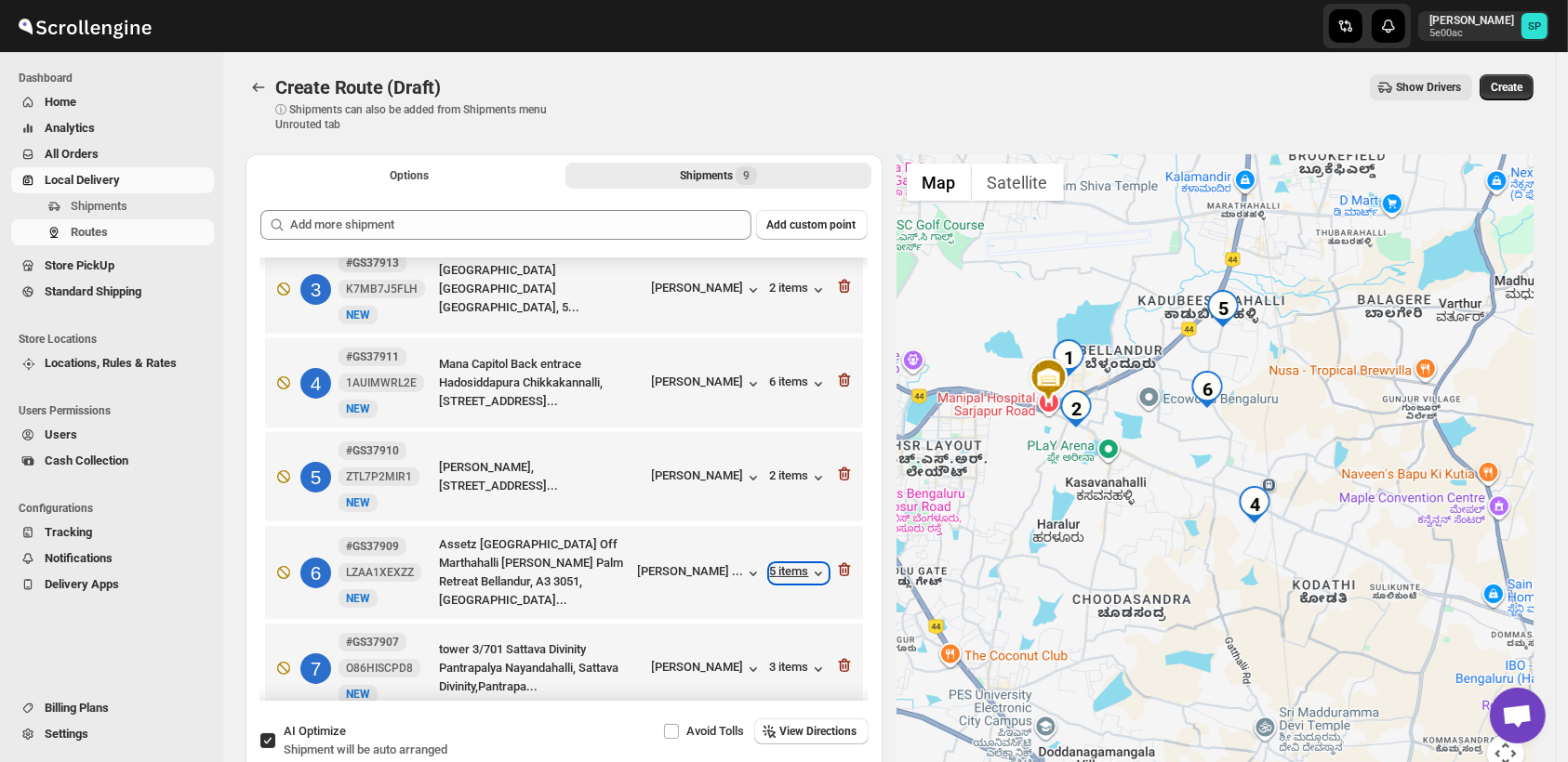
click at [785, 578] on div "5 items" at bounding box center [799, 573] width 58 height 18
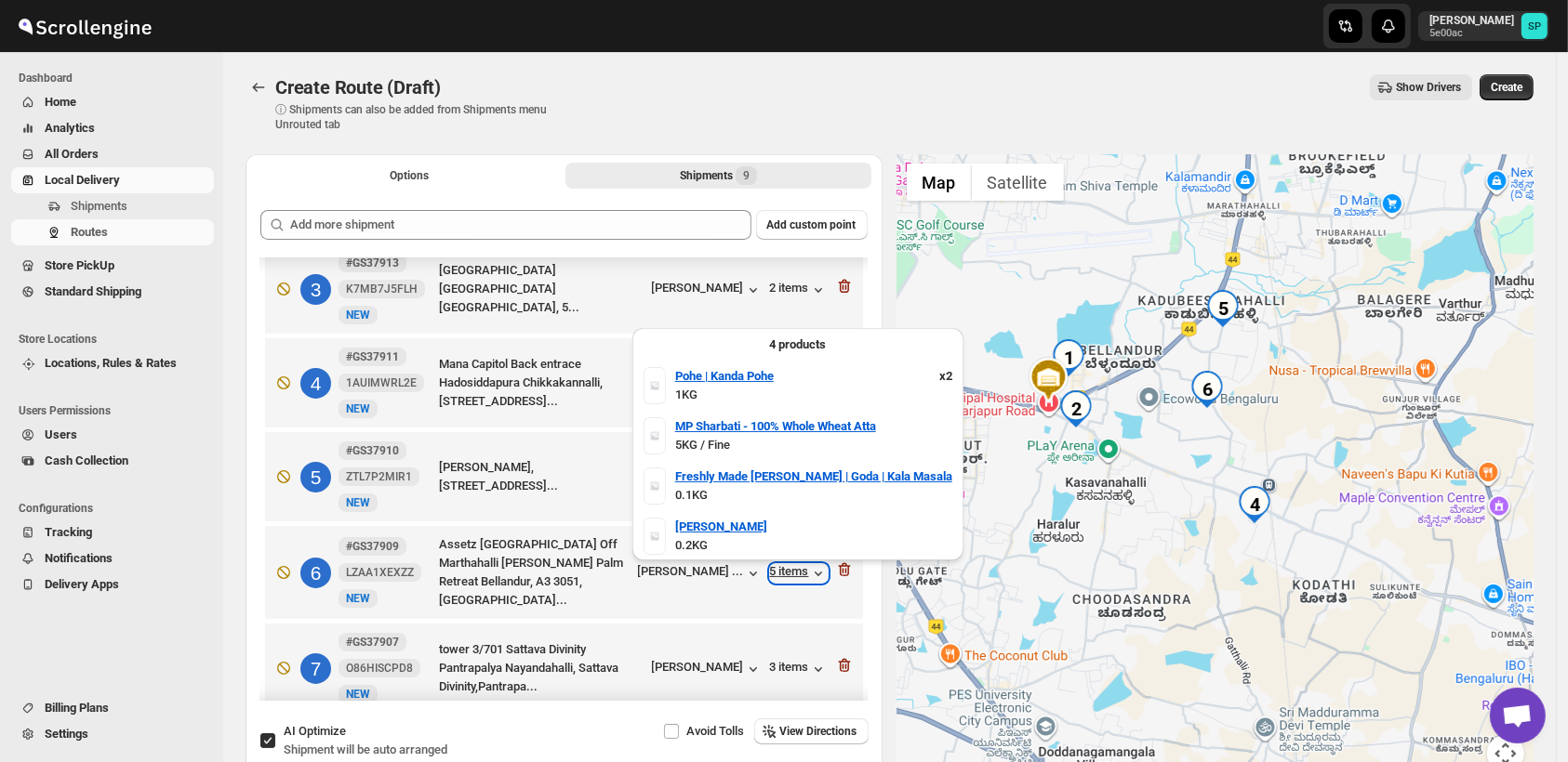
click at [785, 578] on div "5 items" at bounding box center [799, 573] width 58 height 18
